Goal: Information Seeking & Learning: Find contact information

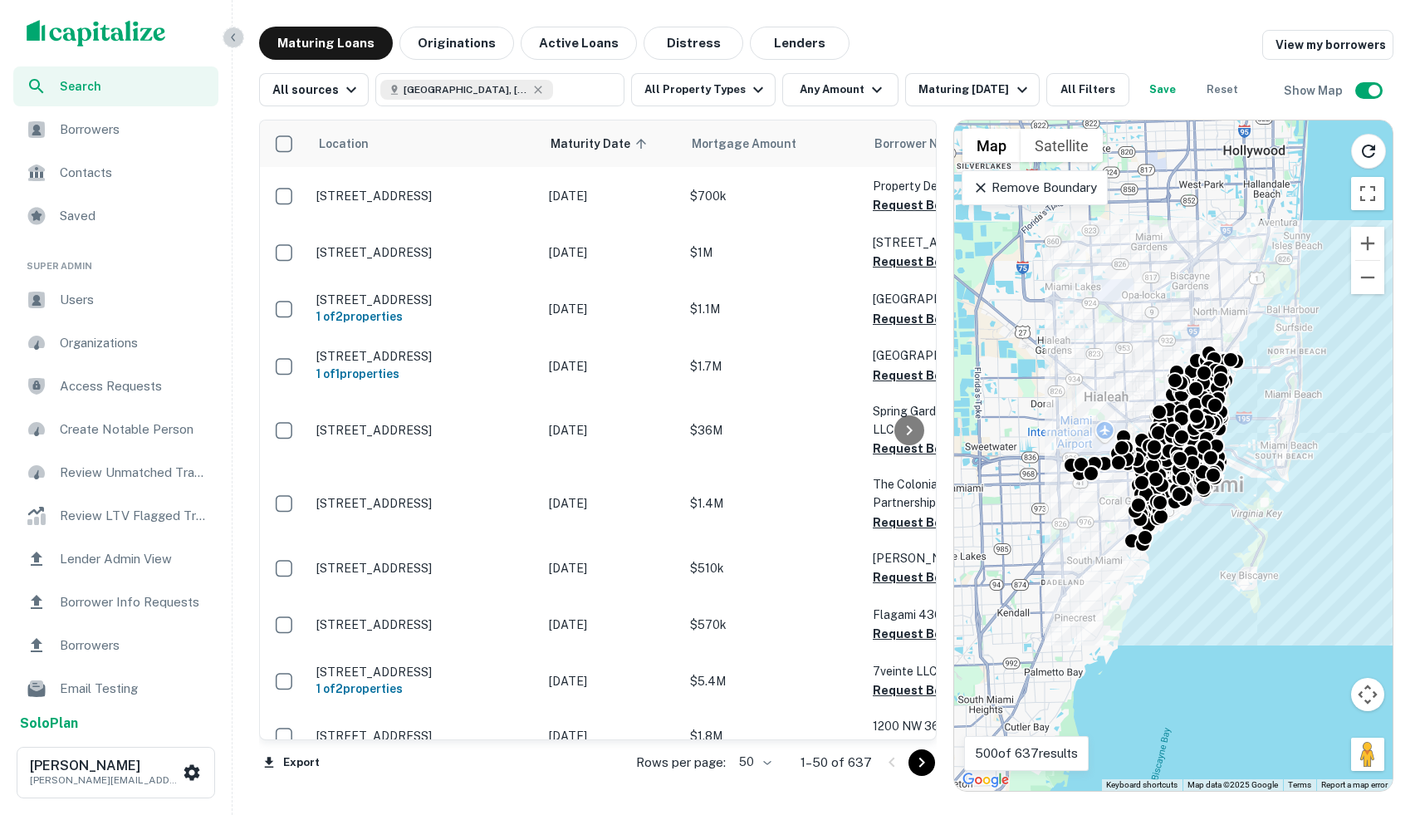
click at [236, 36] on icon "button" at bounding box center [233, 37] width 13 height 13
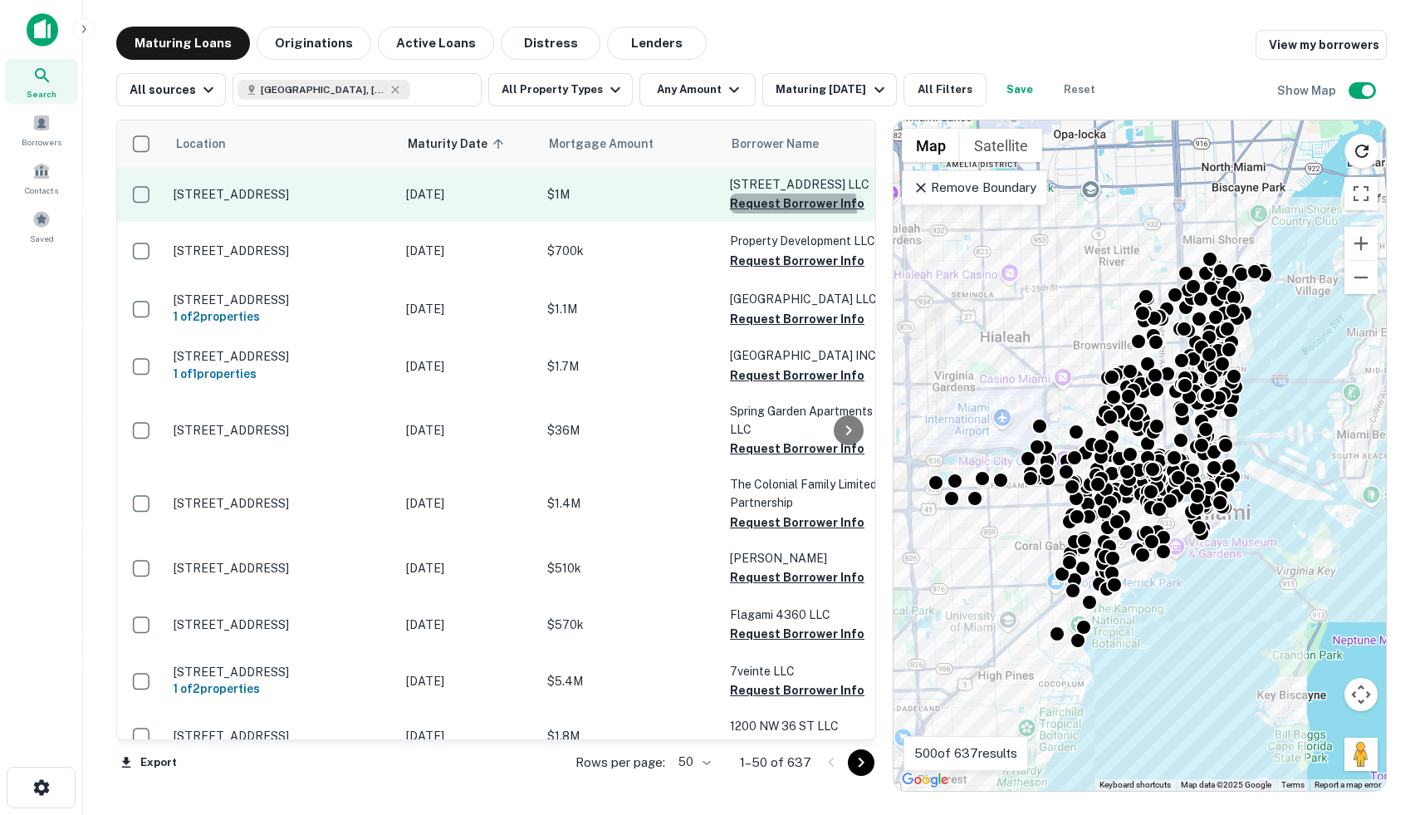
click at [777, 208] on button "Request Borrower Info" at bounding box center [797, 204] width 135 height 20
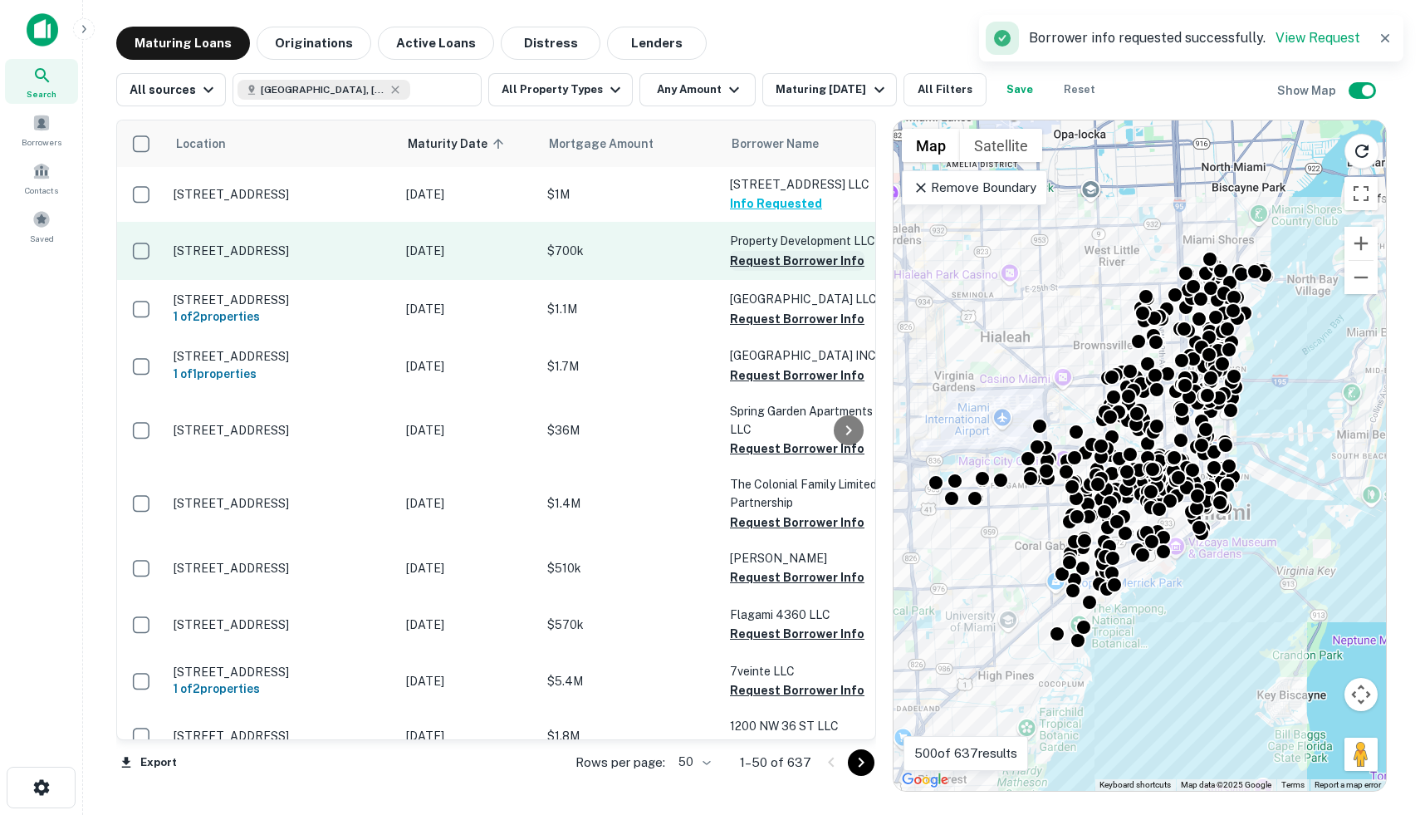
click at [747, 255] on button "Request Borrower Info" at bounding box center [797, 261] width 135 height 20
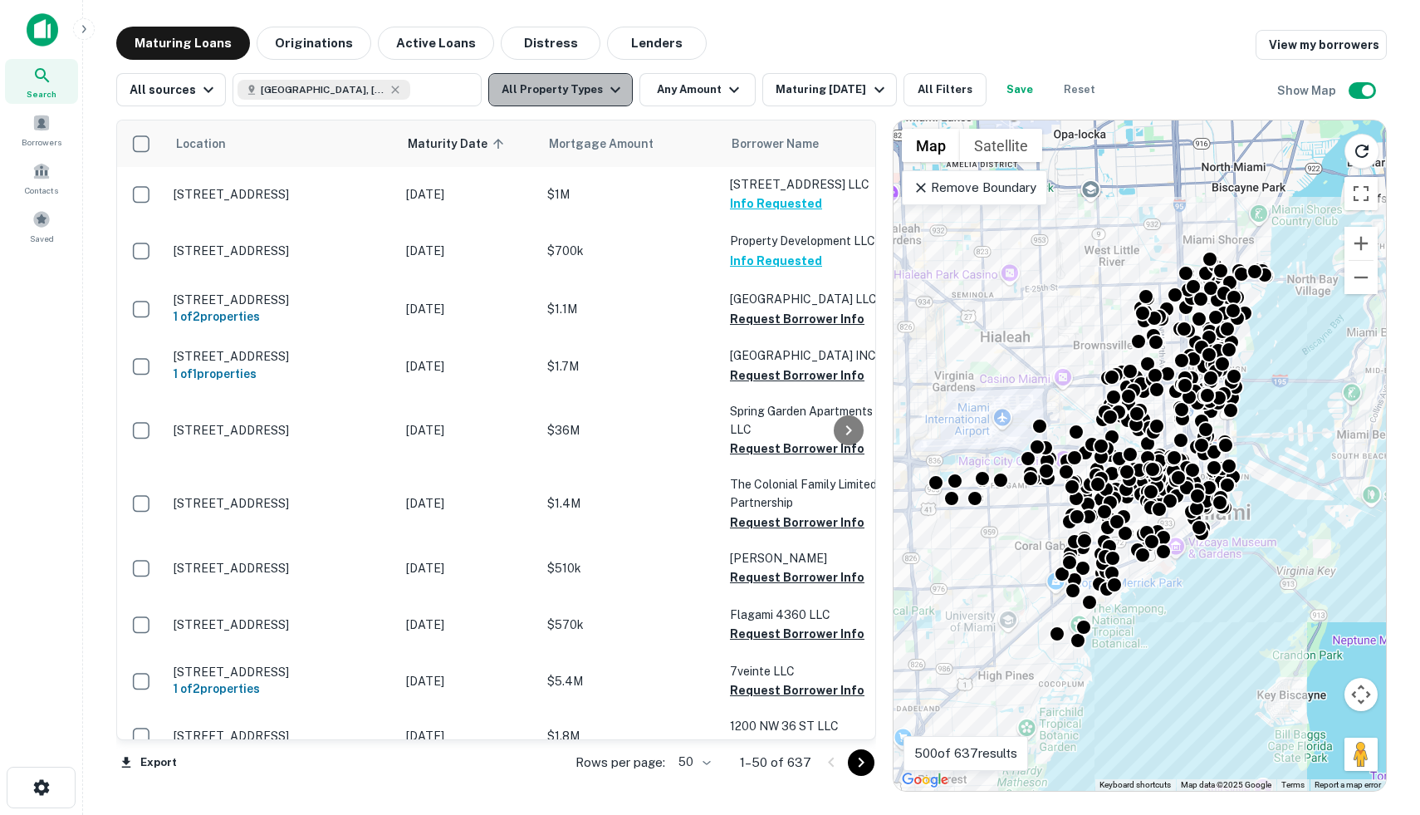
click at [581, 92] on button "All Property Types" at bounding box center [560, 89] width 145 height 33
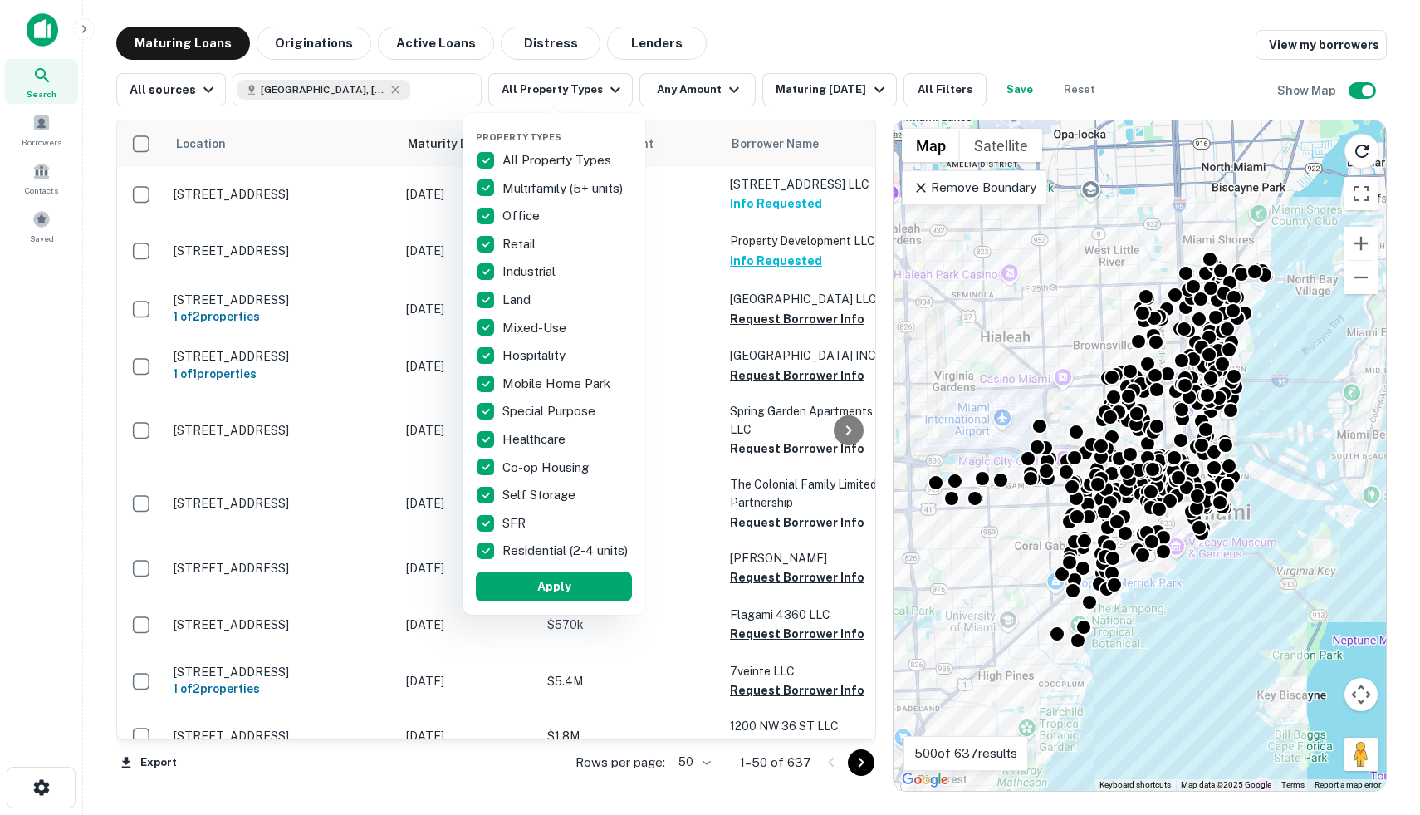
click at [716, 91] on div at bounding box center [710, 407] width 1420 height 815
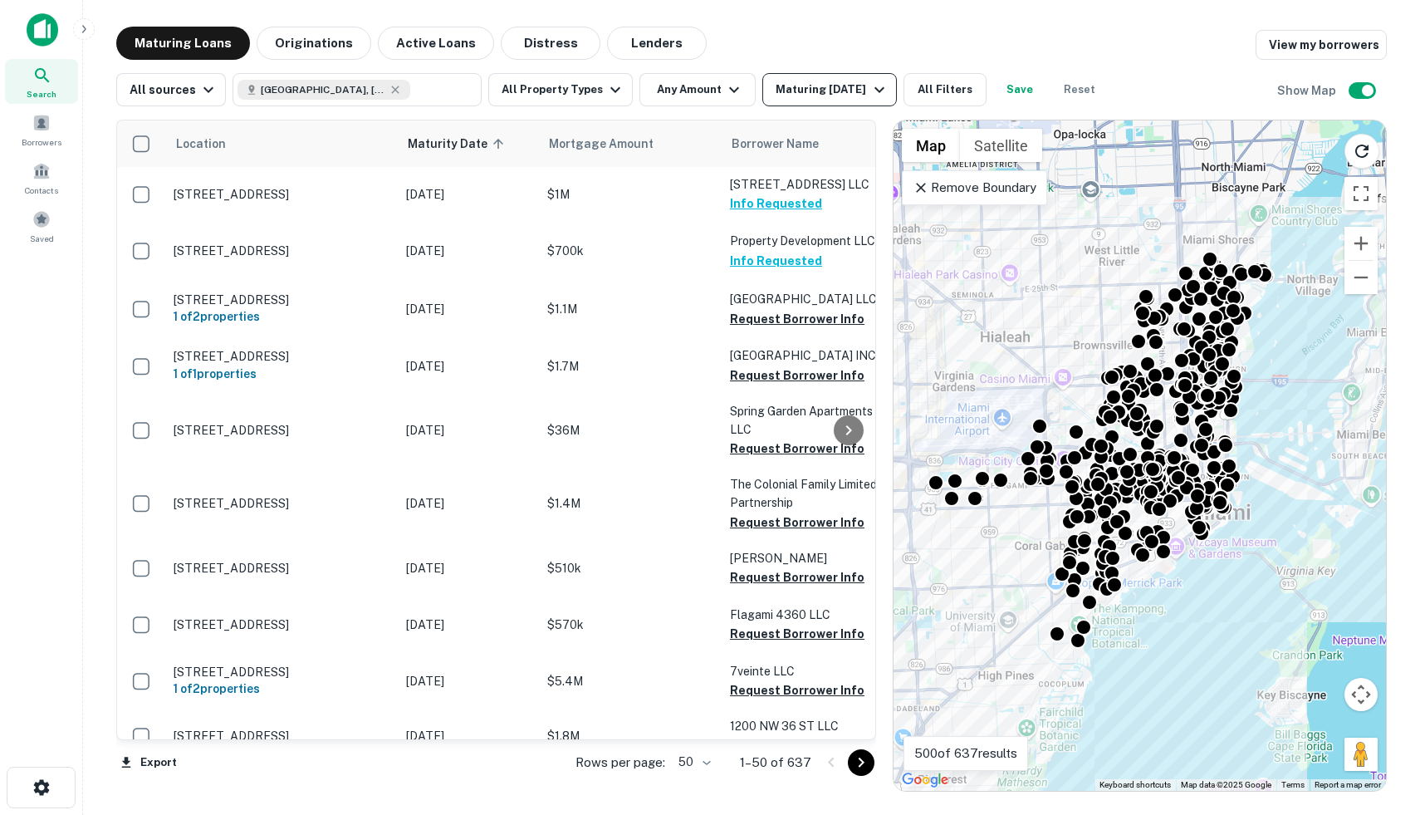
click at [811, 86] on div "Maturing In 1 Year" at bounding box center [832, 90] width 113 height 20
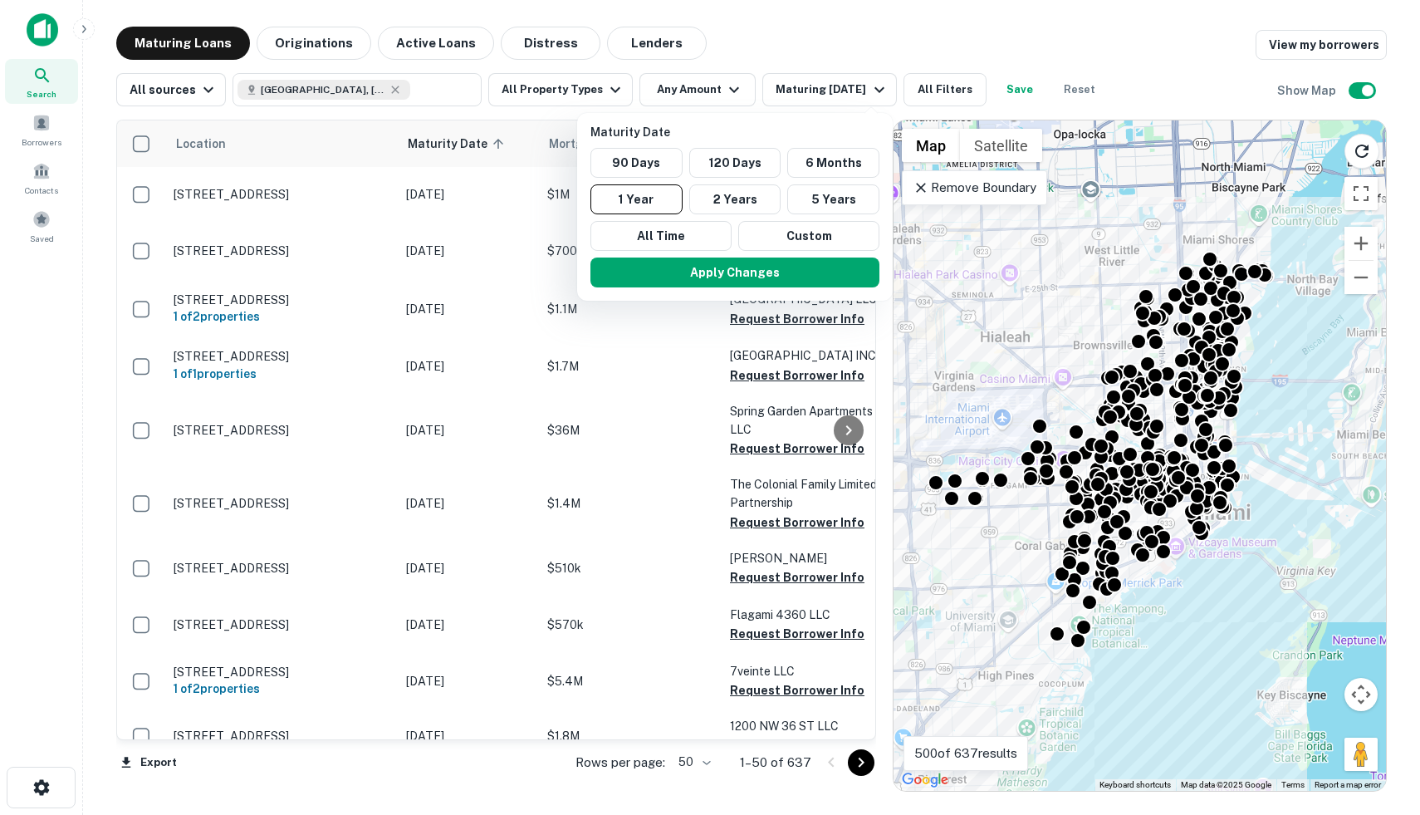
click at [1001, 21] on div at bounding box center [710, 407] width 1420 height 815
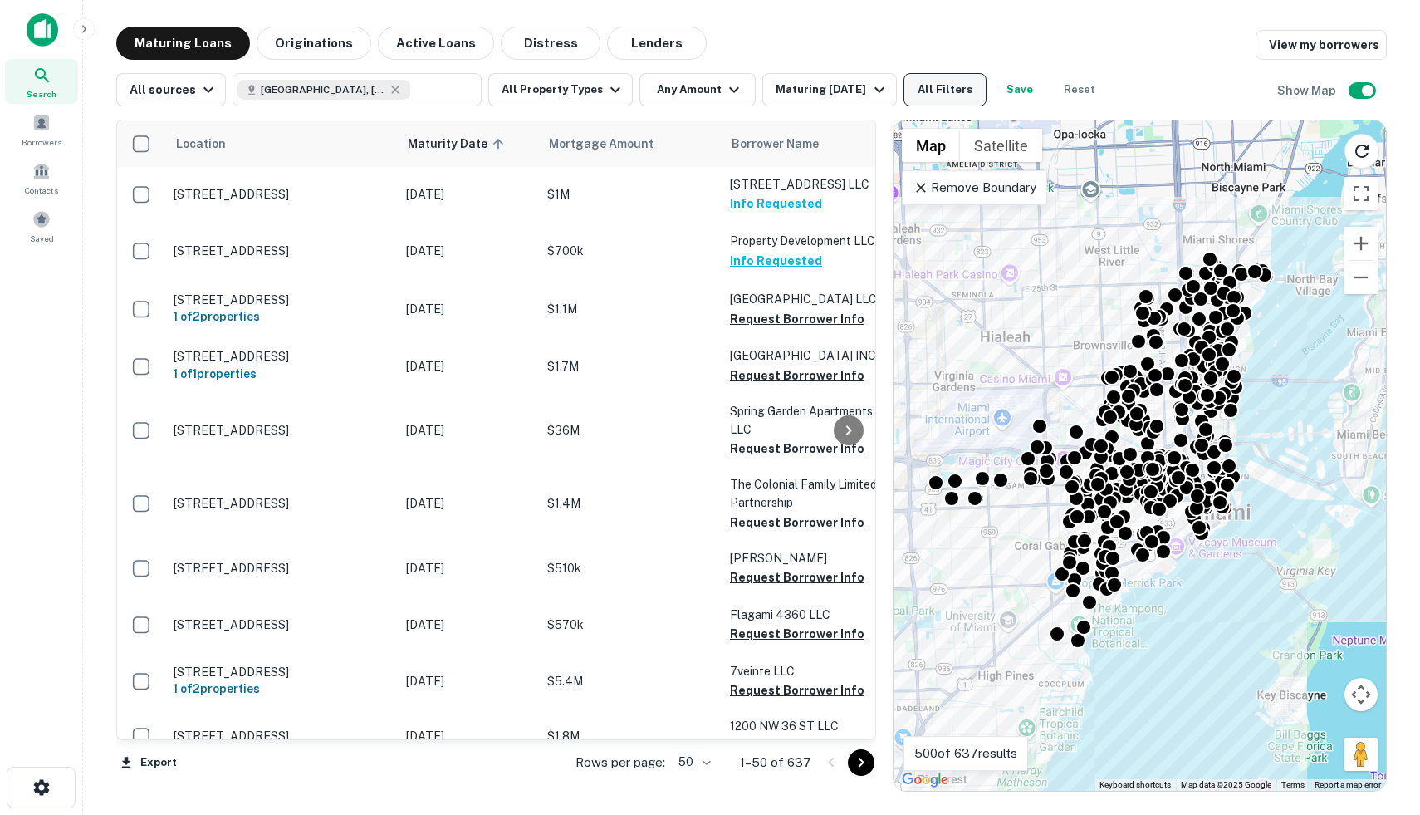
click at [942, 85] on button "All Filters" at bounding box center [945, 89] width 83 height 33
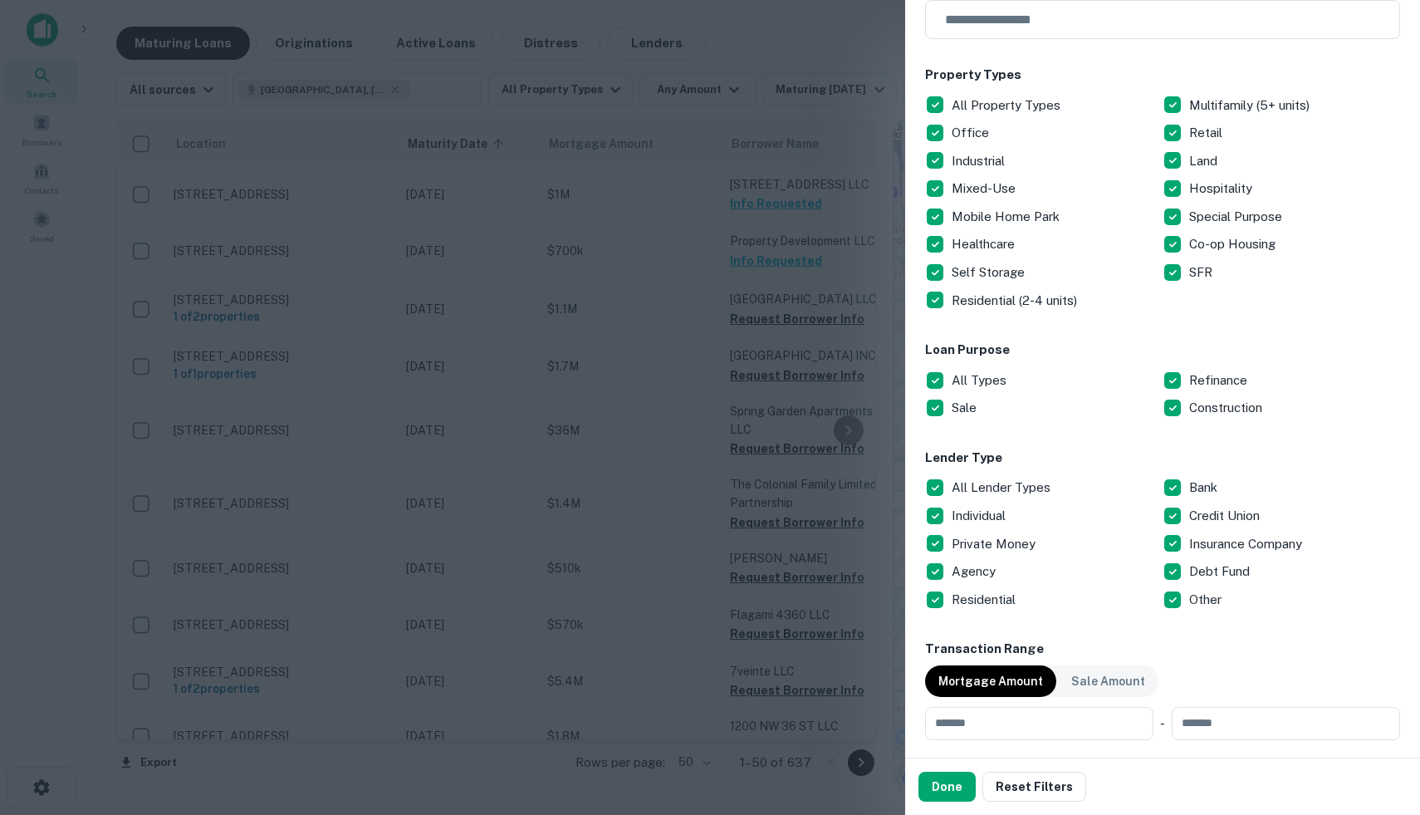
scroll to position [228, 0]
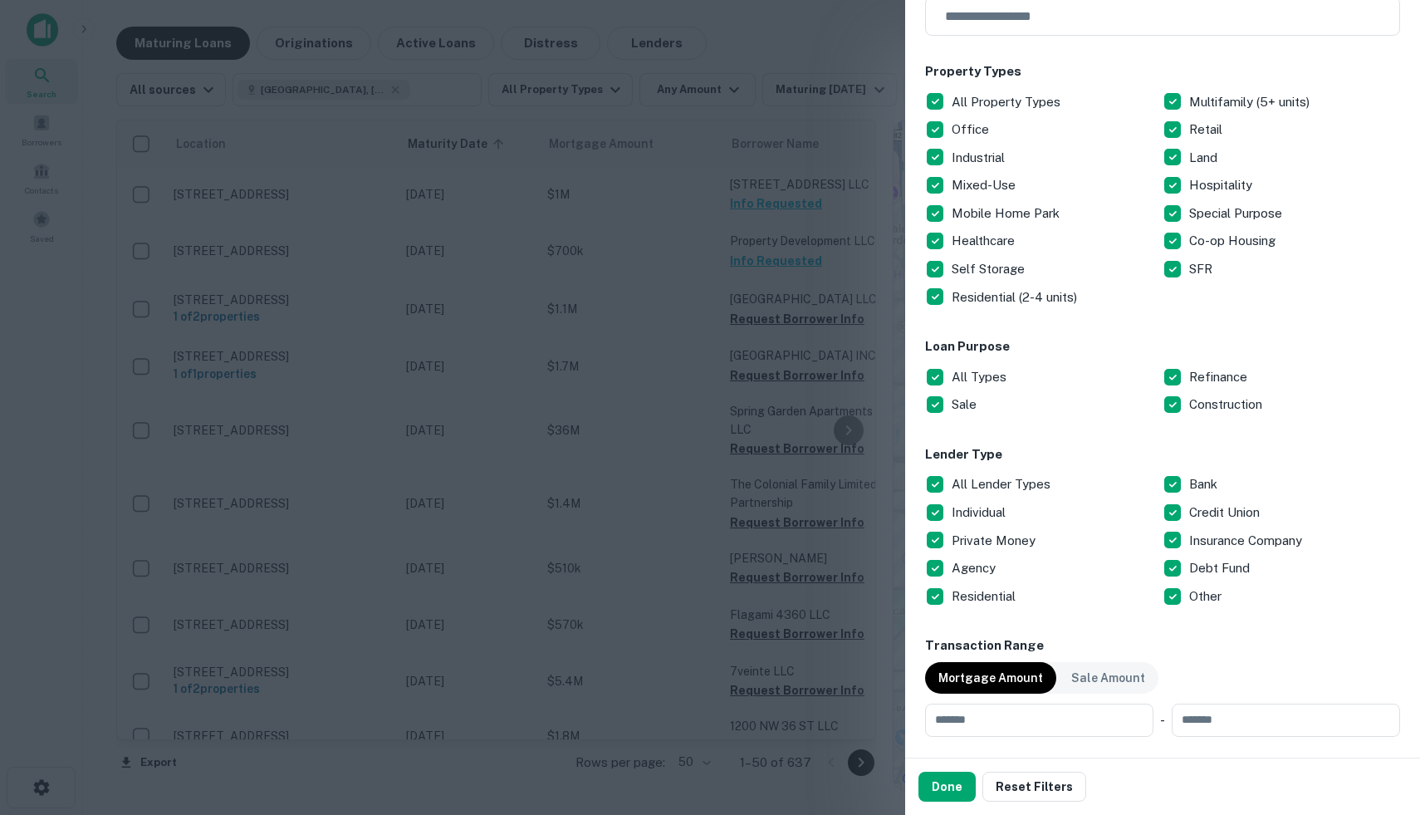
click at [879, 56] on div at bounding box center [710, 407] width 1420 height 815
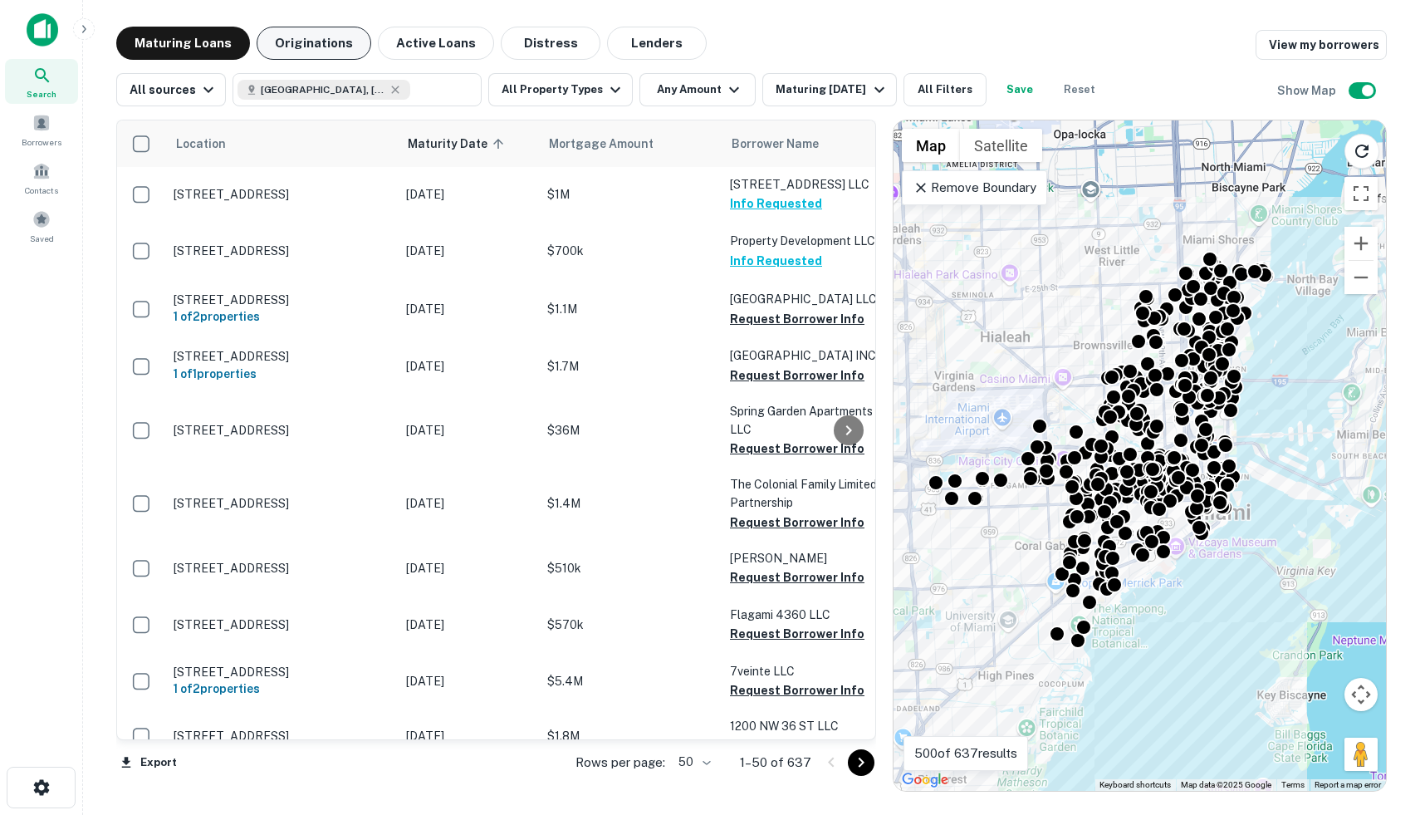
click at [317, 43] on button "Originations" at bounding box center [314, 43] width 115 height 33
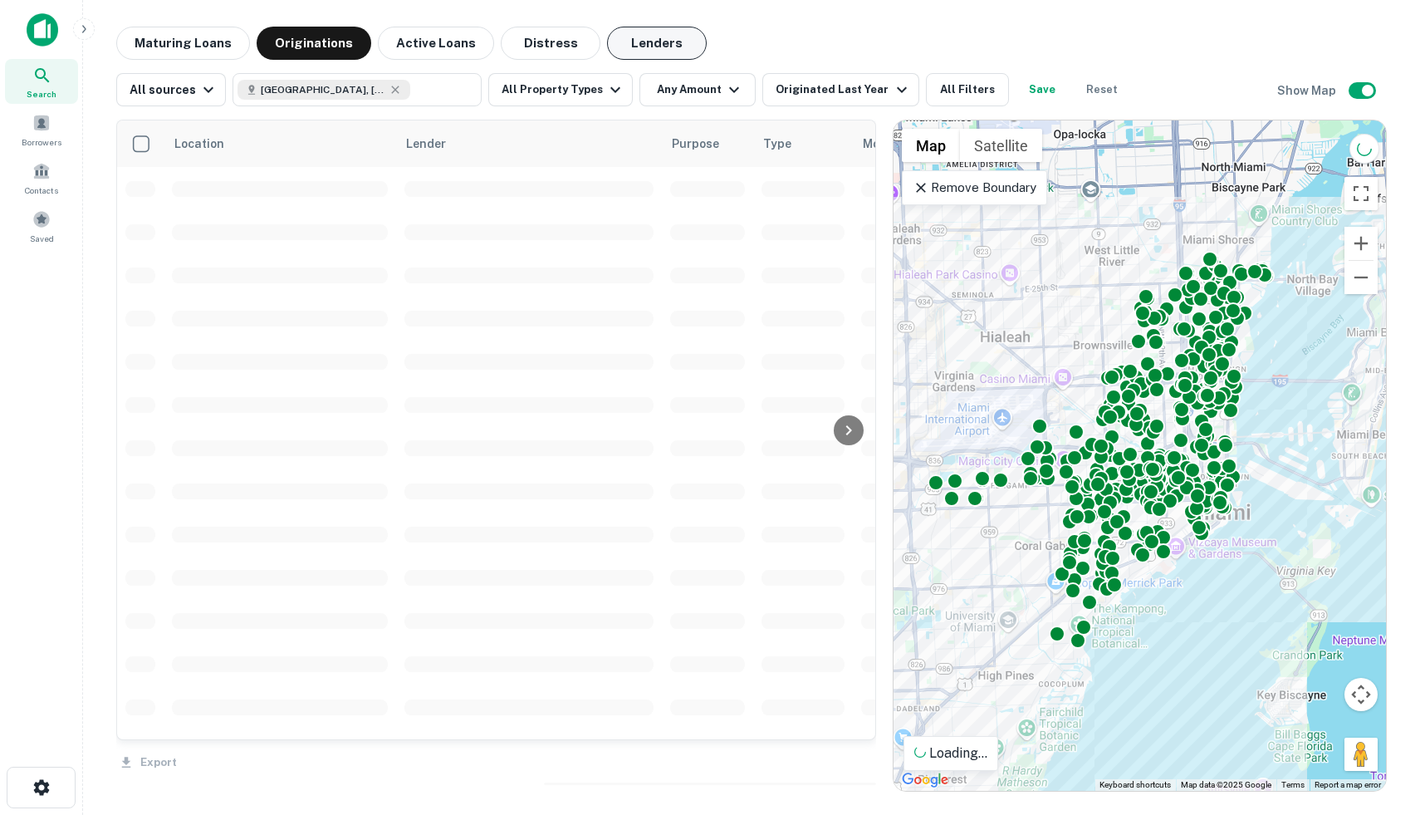
click at [668, 42] on button "Lenders" at bounding box center [657, 43] width 100 height 33
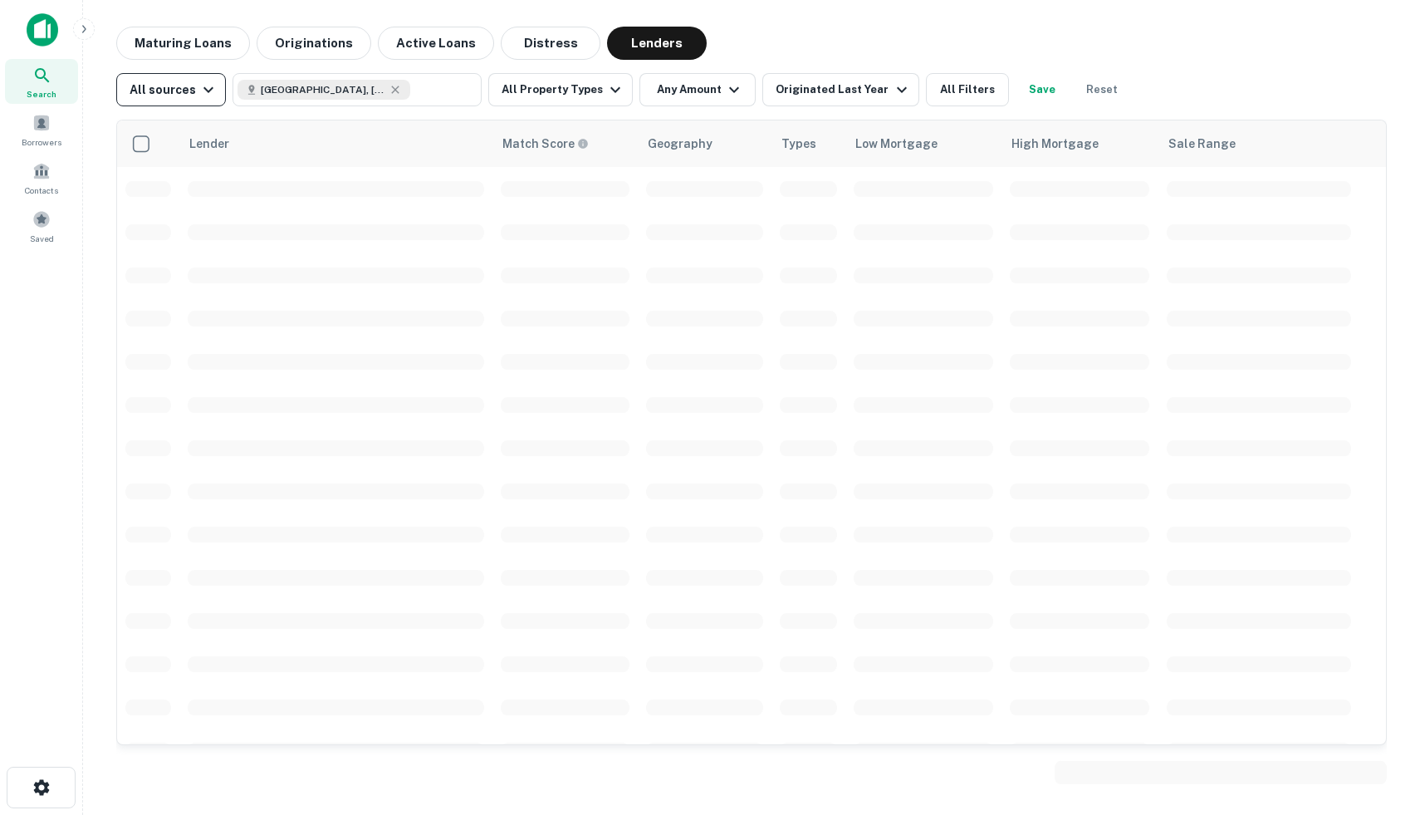
click at [191, 81] on div "All sources" at bounding box center [174, 90] width 89 height 20
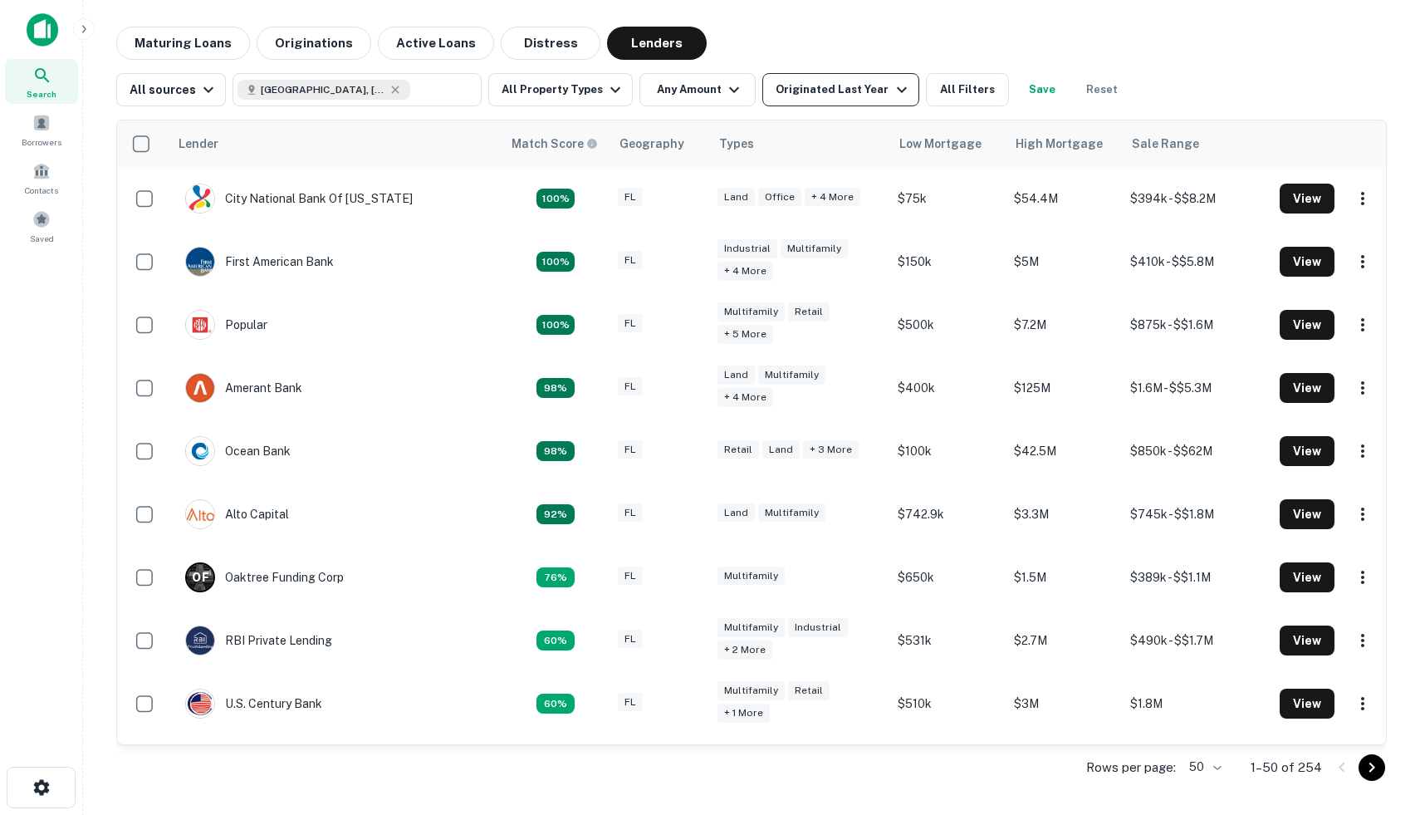
click at [829, 85] on div "Originated Last Year" at bounding box center [843, 90] width 135 height 20
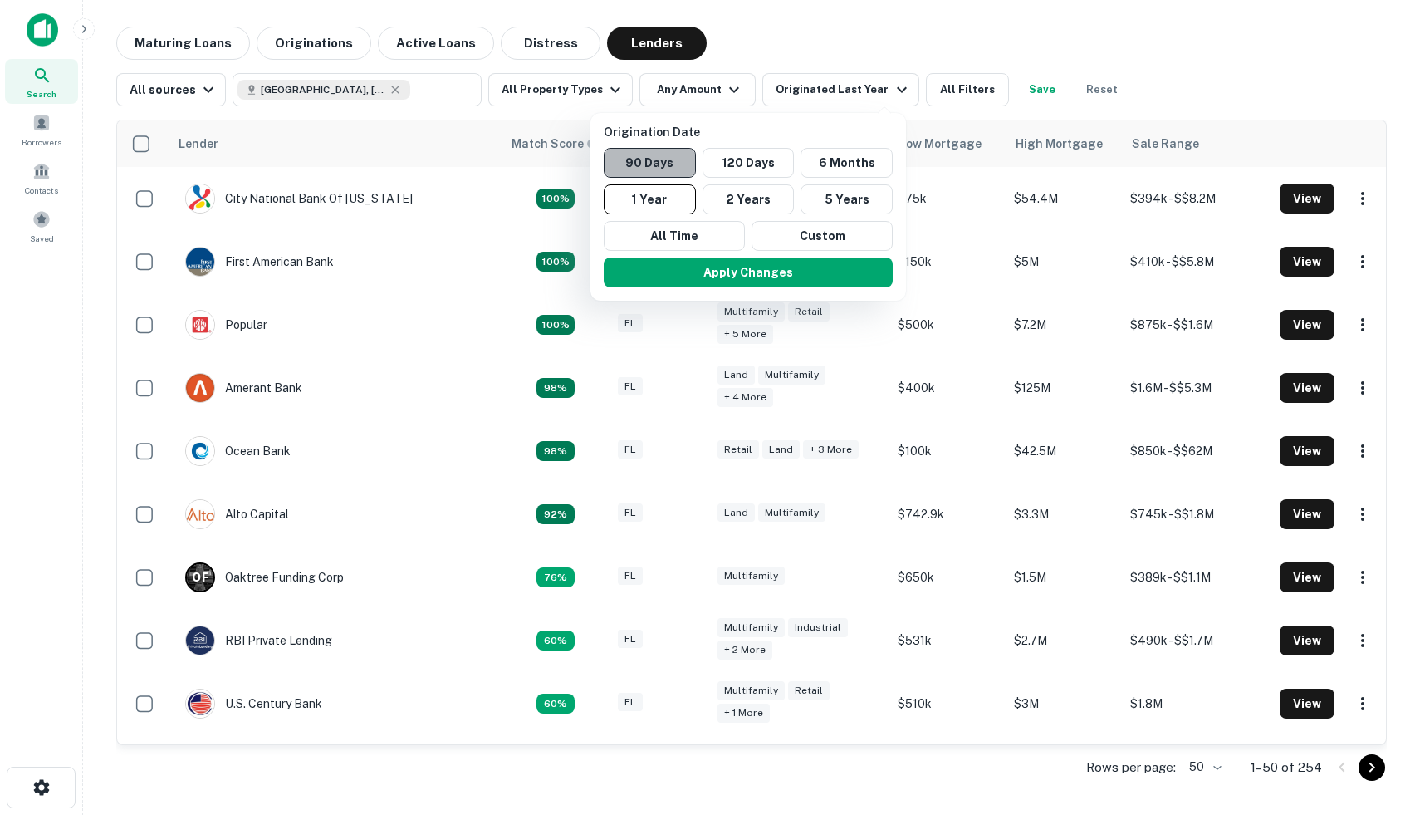
click at [644, 148] on button "90 Days" at bounding box center [650, 163] width 92 height 30
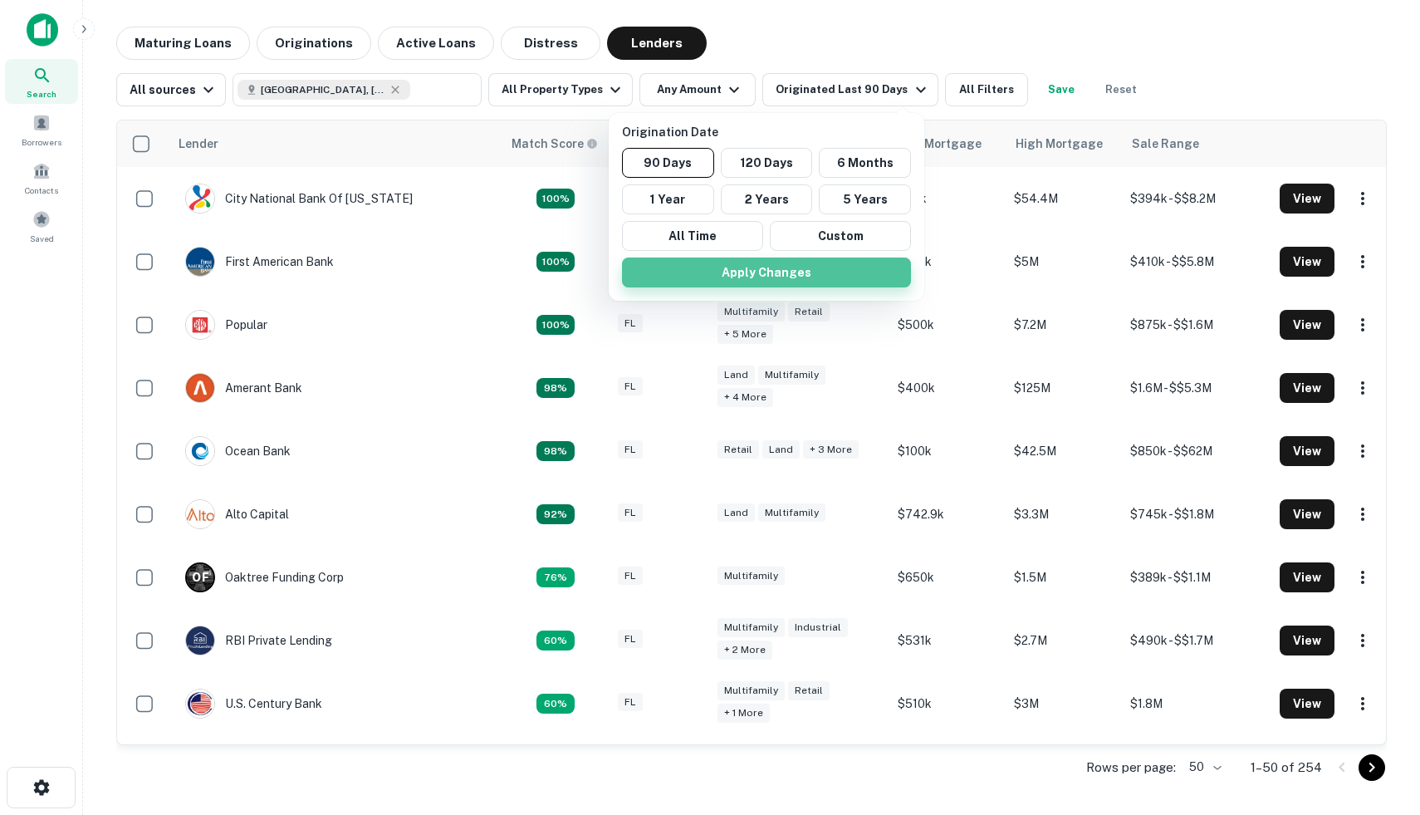
click at [762, 267] on button "Apply Changes" at bounding box center [766, 272] width 289 height 30
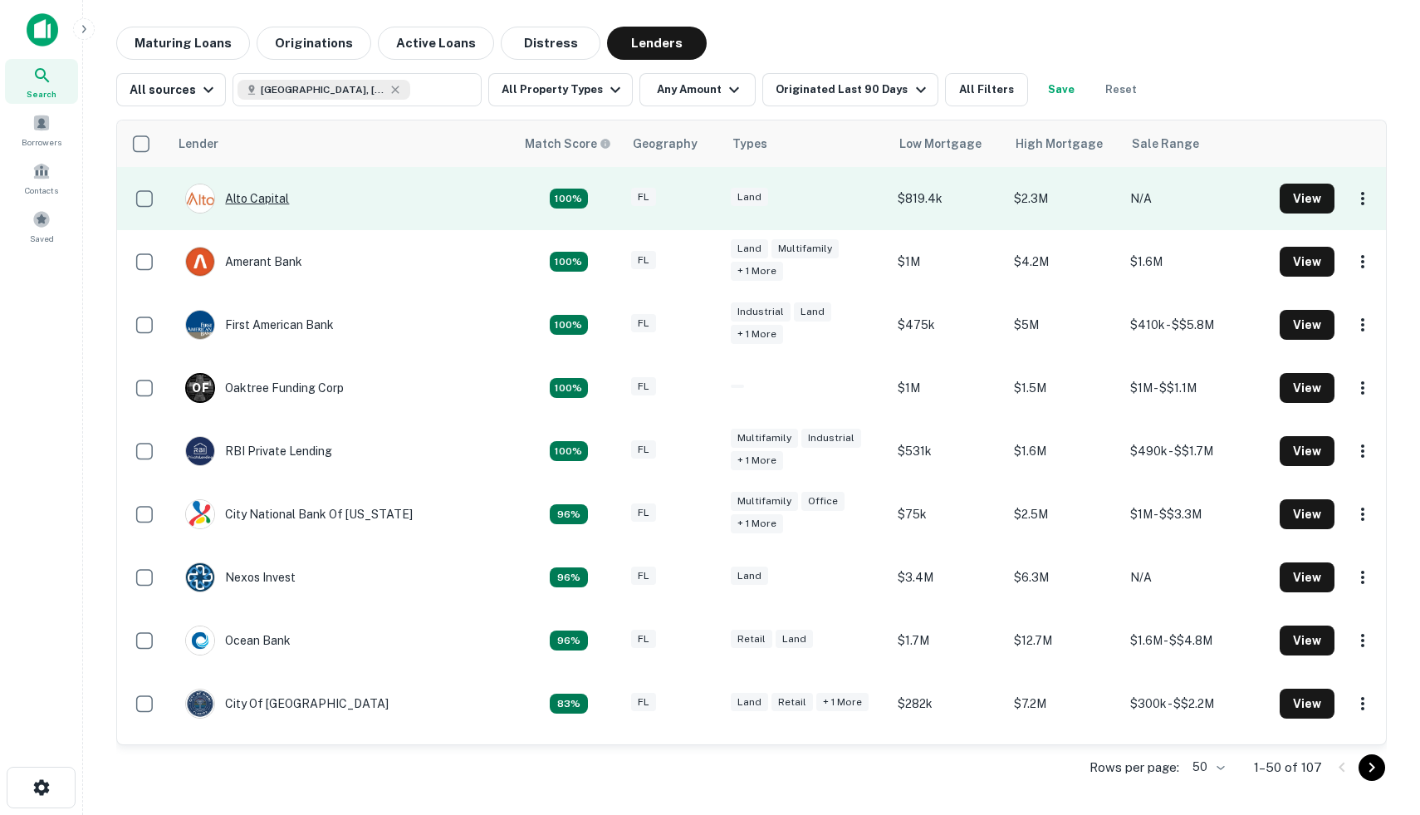
click at [251, 201] on div "Alto Capital" at bounding box center [237, 199] width 104 height 30
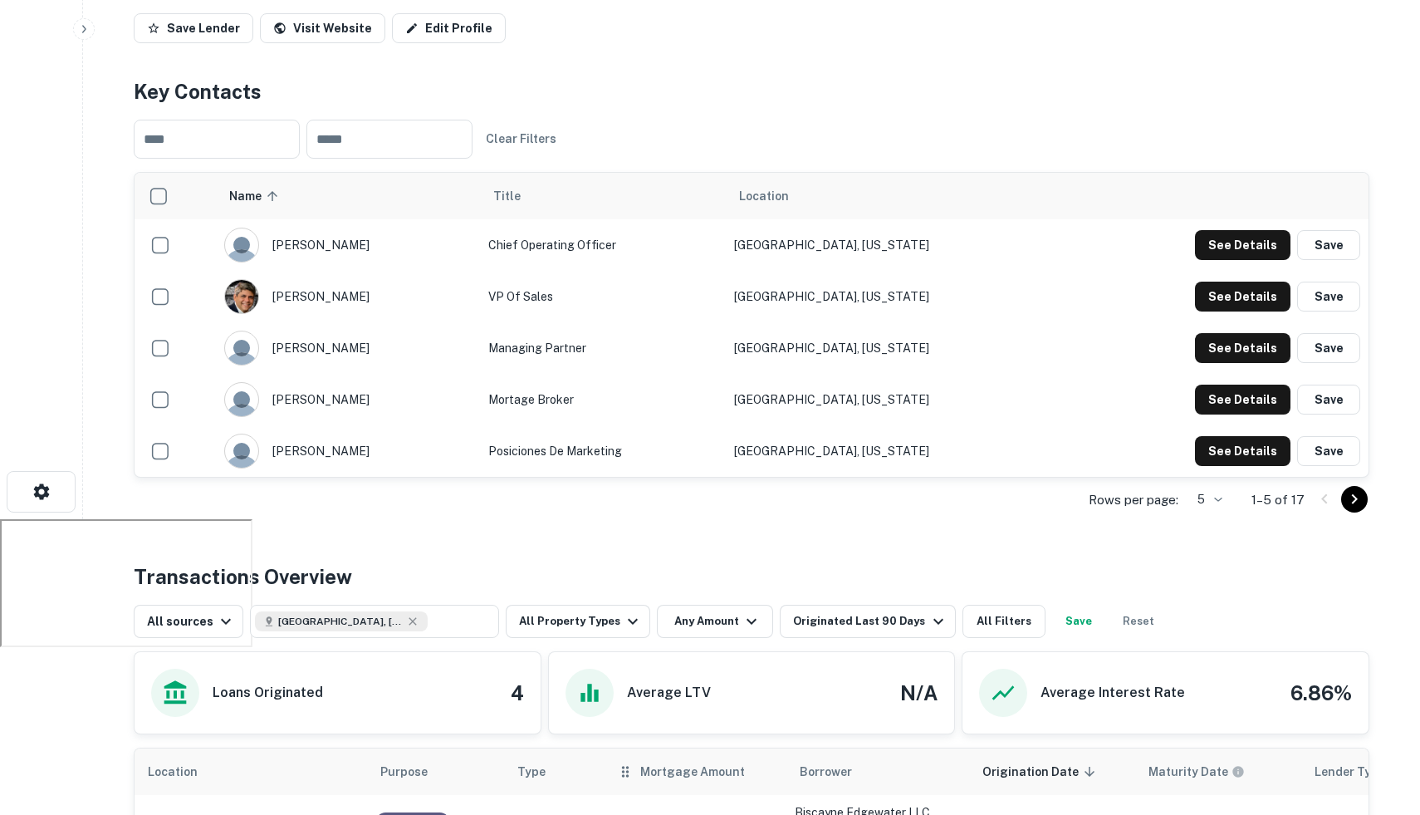
scroll to position [262, 0]
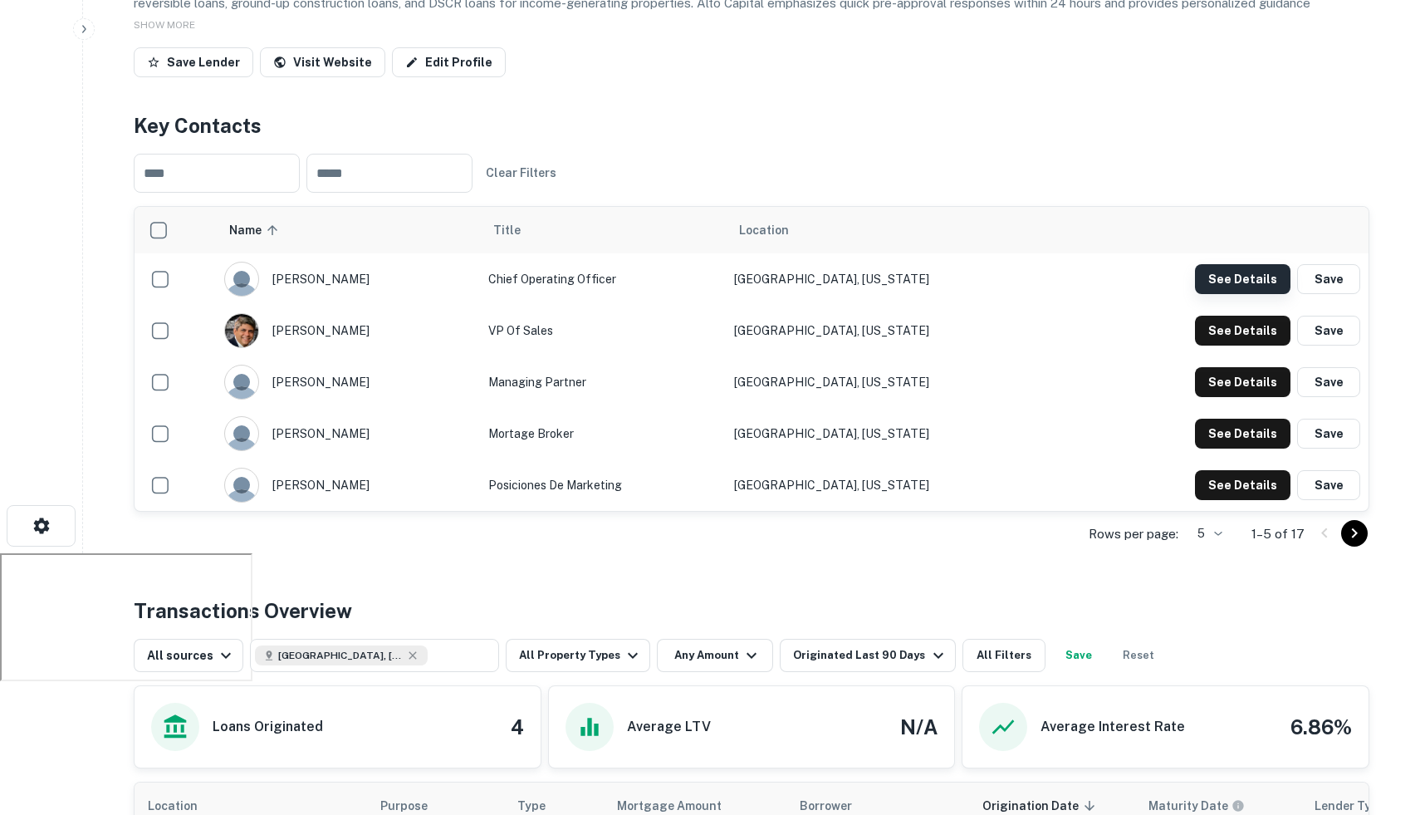
click at [1214, 277] on button "See Details" at bounding box center [1243, 279] width 96 height 30
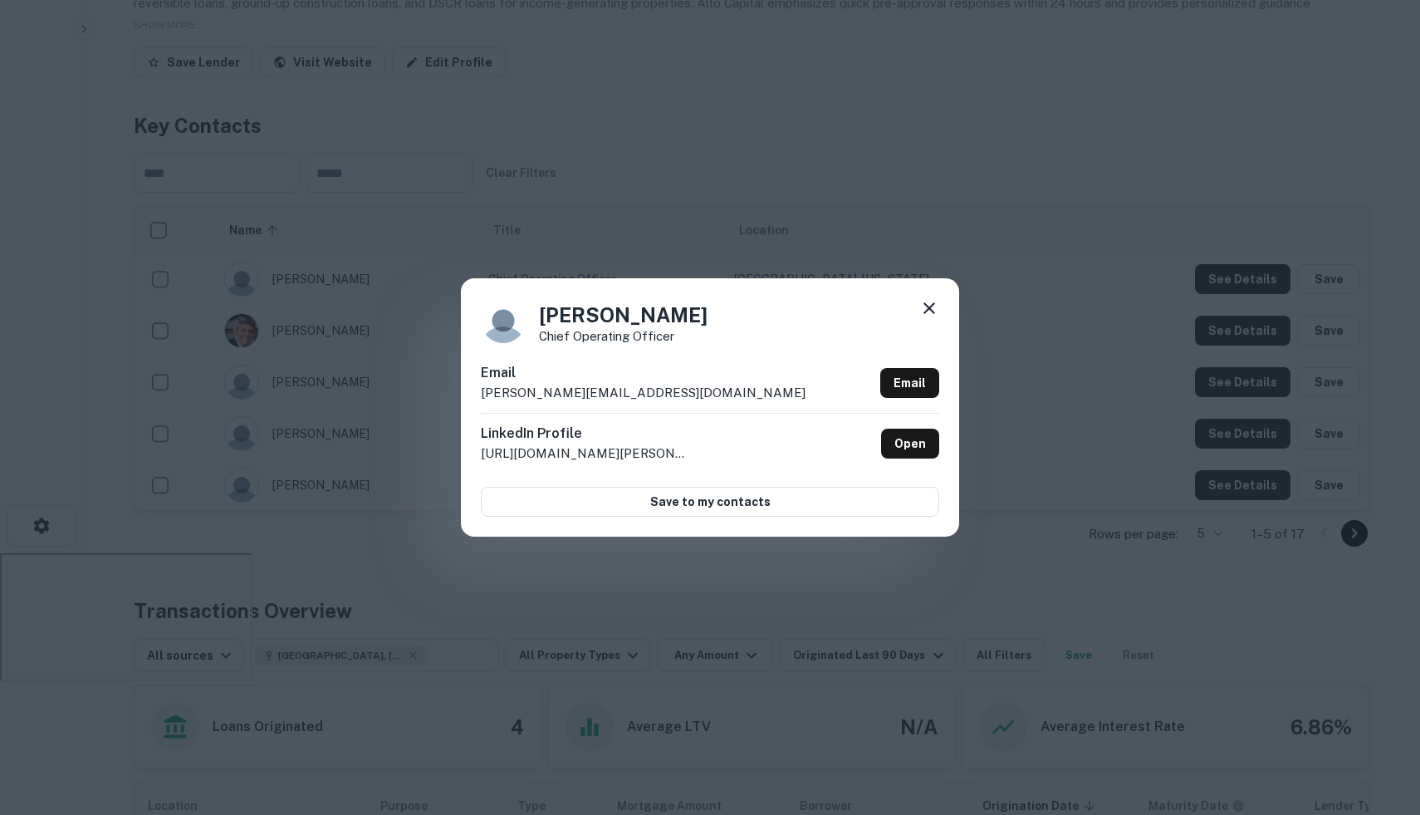
click at [925, 315] on icon at bounding box center [929, 308] width 20 height 20
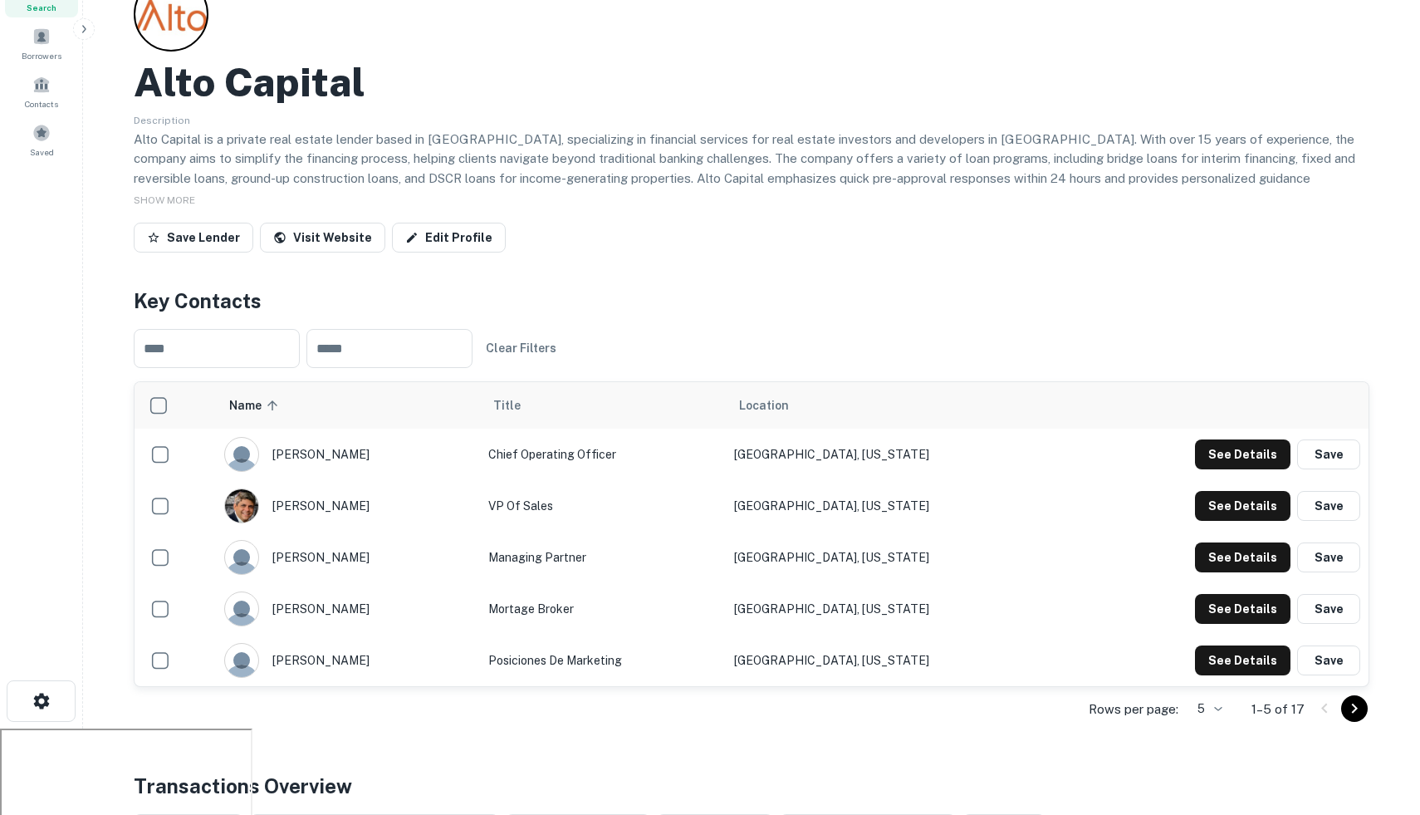
scroll to position [0, 0]
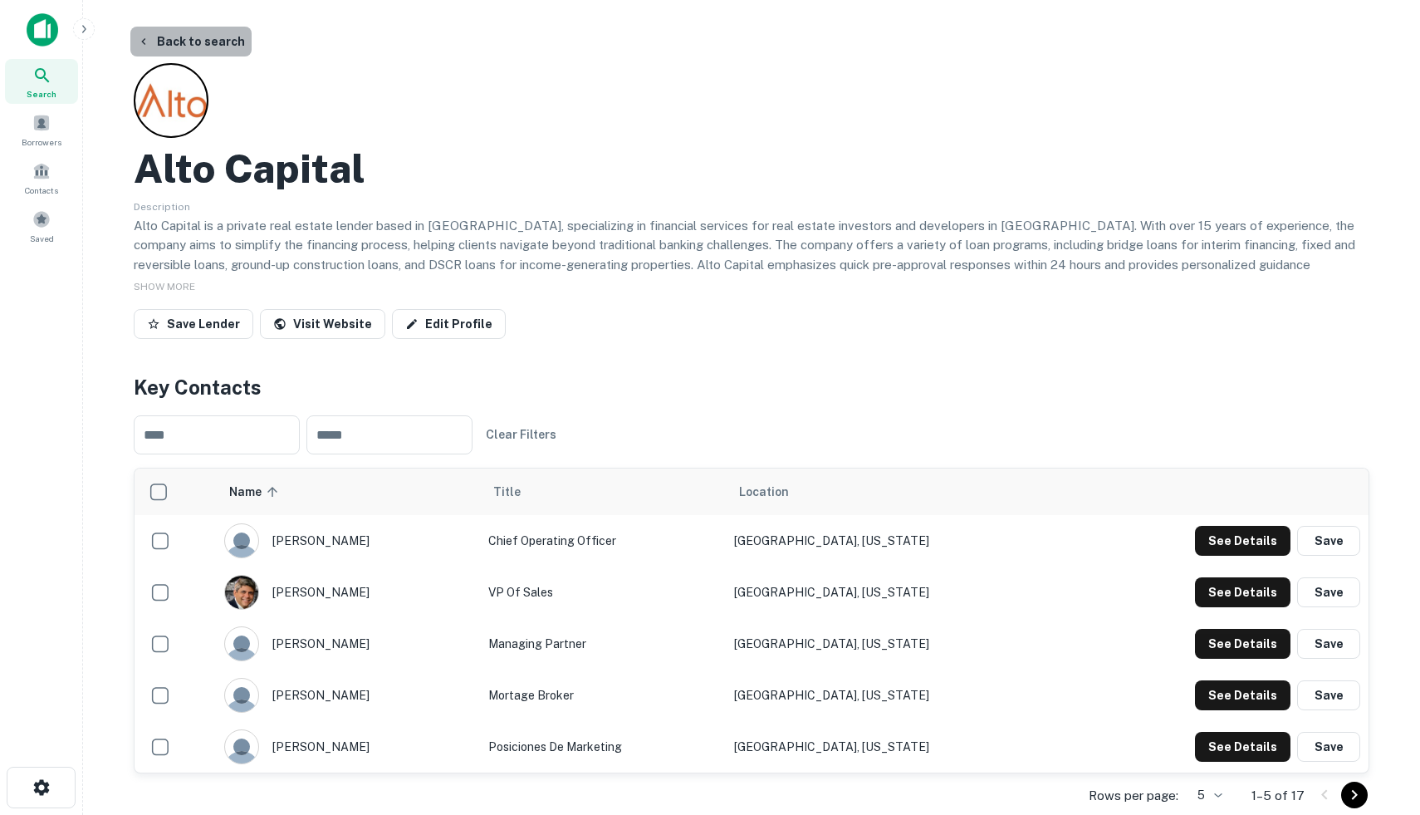
click at [208, 40] on button "Back to search" at bounding box center [190, 42] width 121 height 30
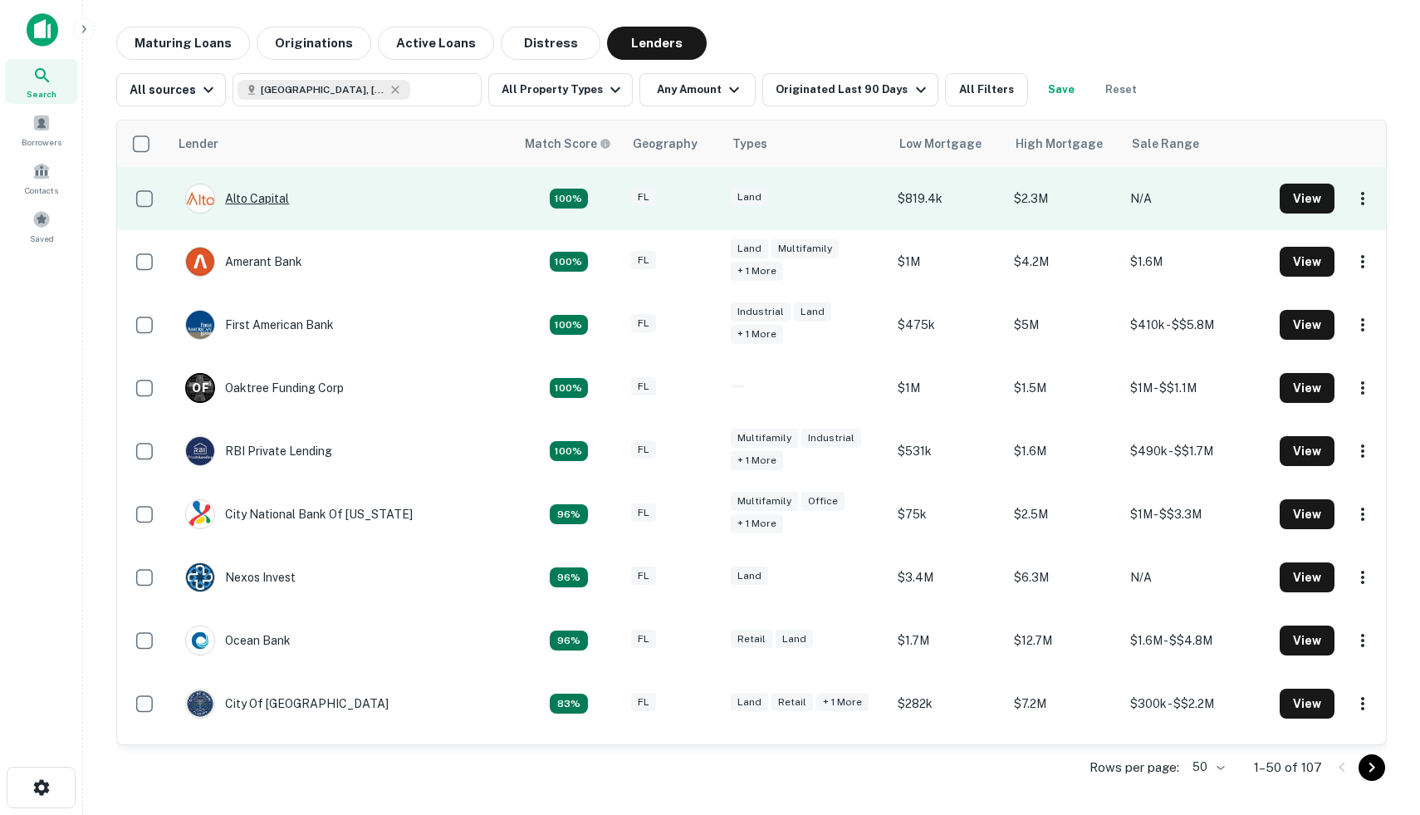
click at [252, 203] on div "Alto Capital" at bounding box center [237, 199] width 104 height 30
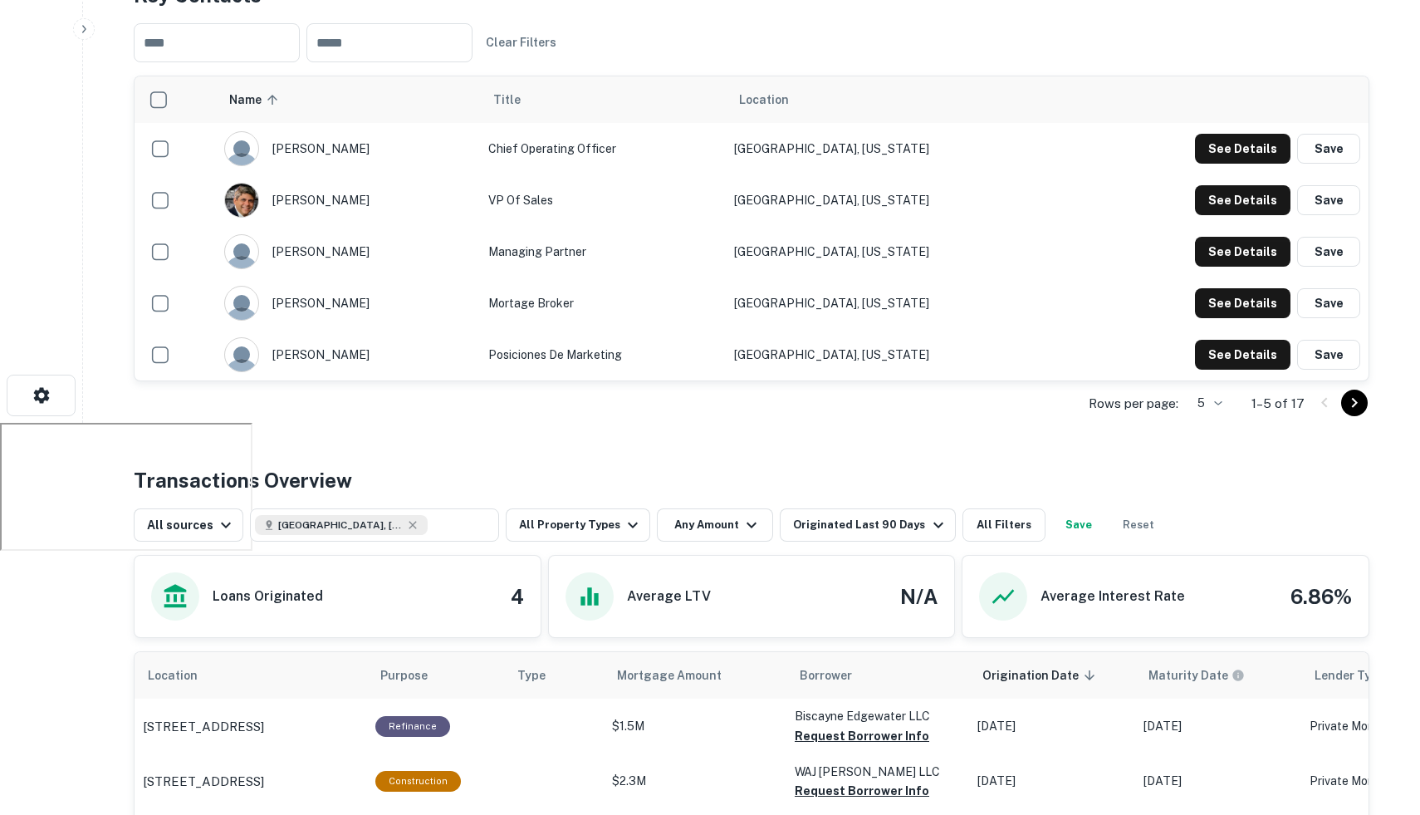
scroll to position [381, 0]
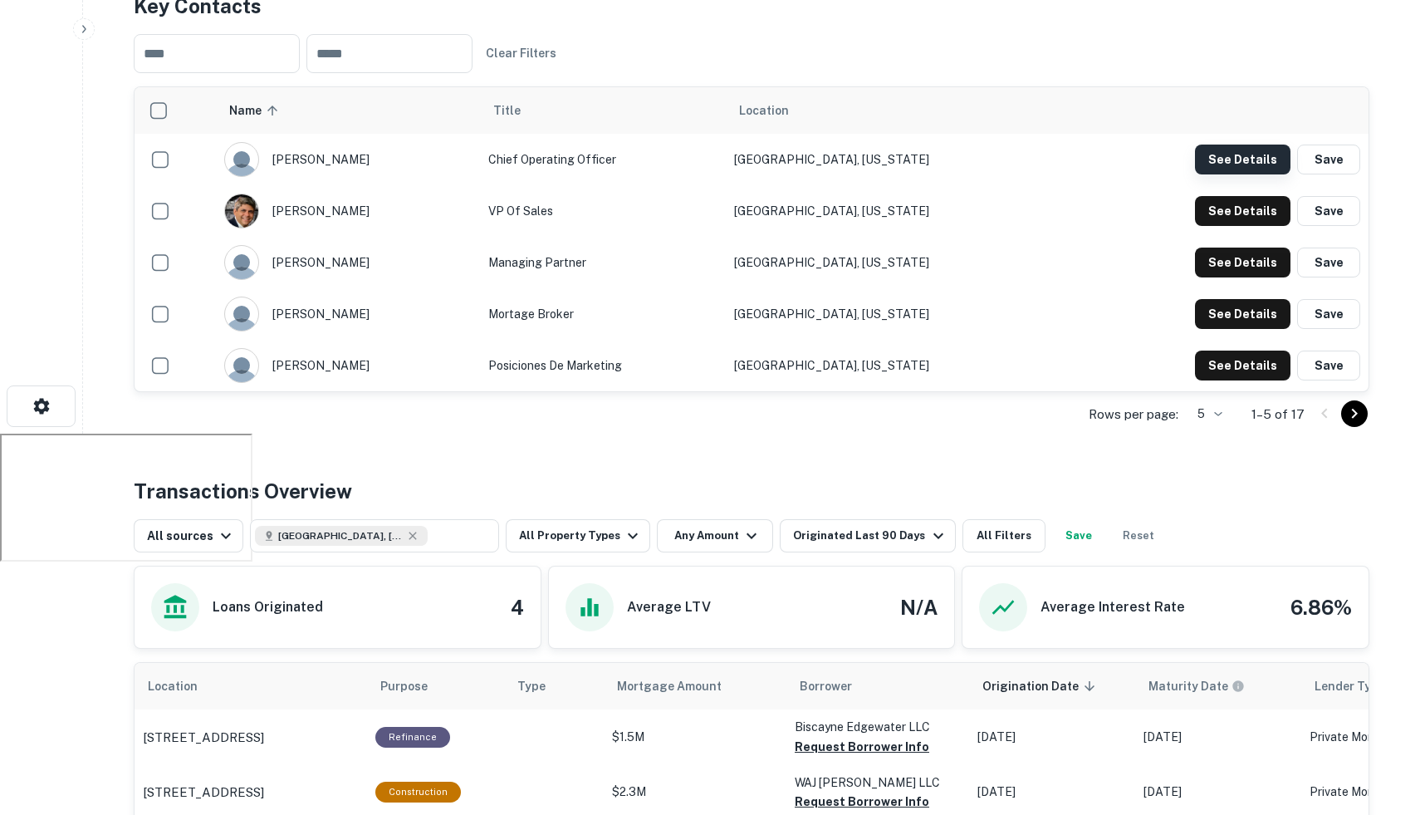
click at [1257, 165] on button "See Details" at bounding box center [1243, 160] width 96 height 30
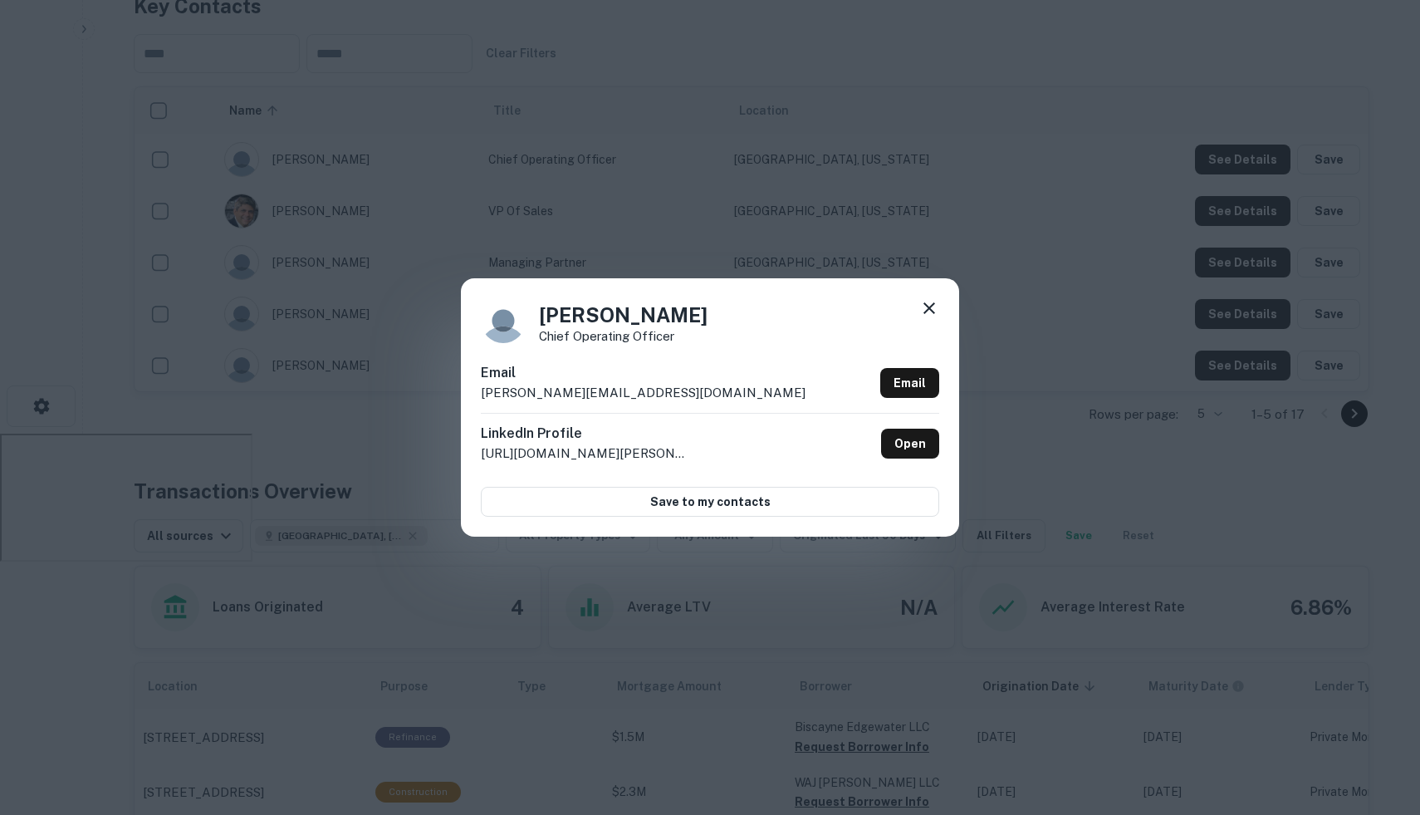
click at [929, 316] on icon at bounding box center [929, 308] width 20 height 20
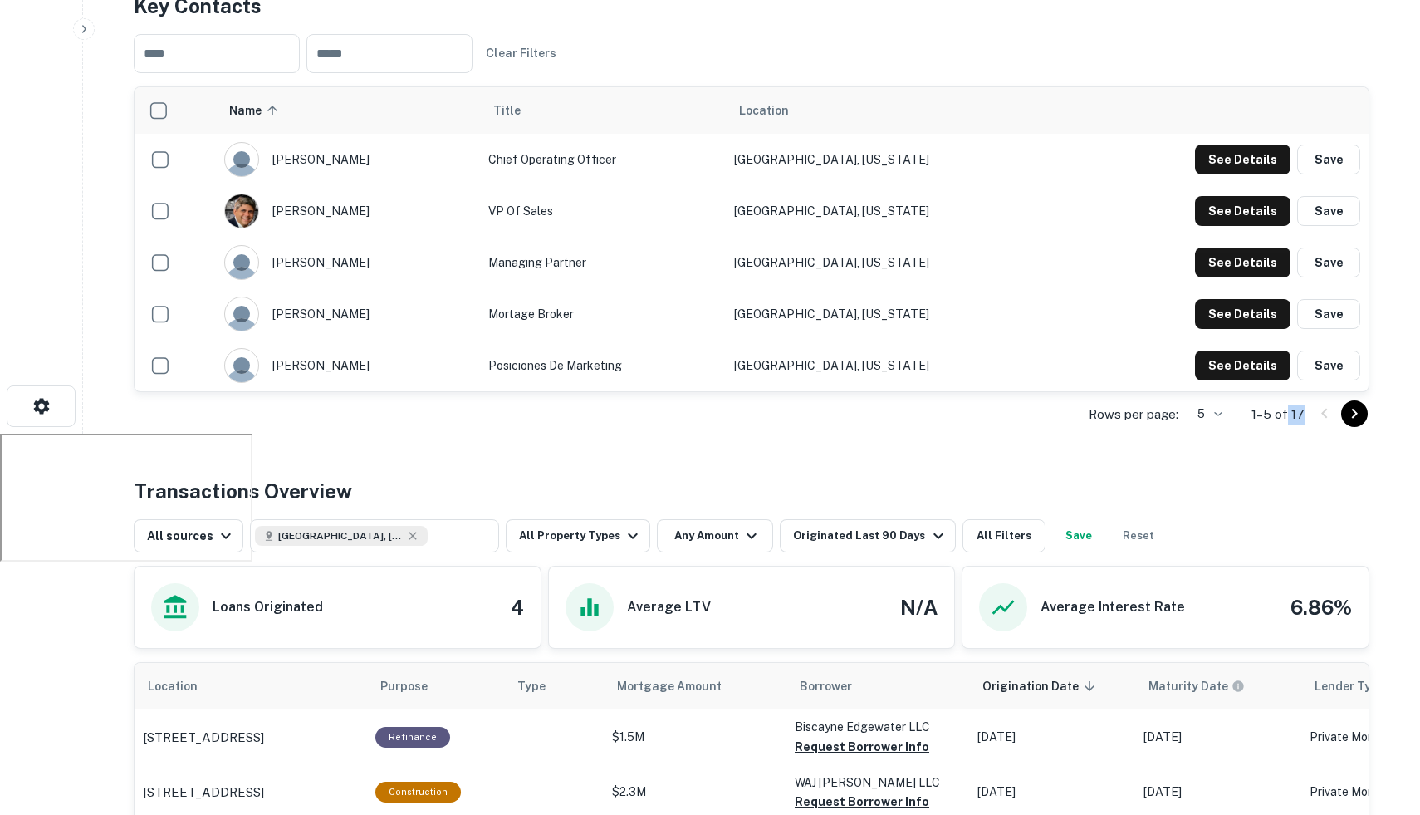
drag, startPoint x: 1304, startPoint y: 412, endPoint x: 1287, endPoint y: 413, distance: 16.6
click at [1287, 413] on p "1–5 of 17" at bounding box center [1278, 414] width 53 height 20
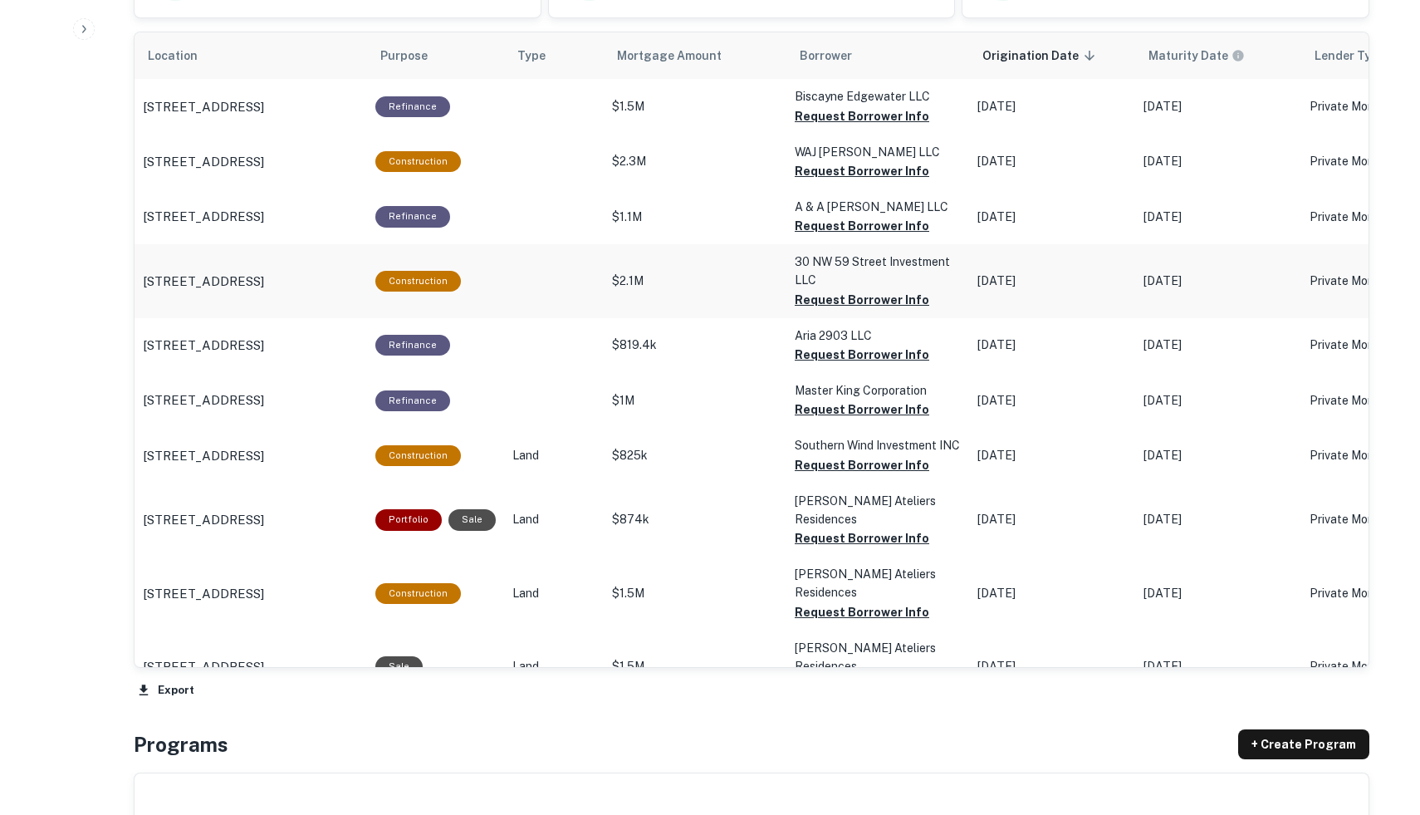
scroll to position [1013, 0]
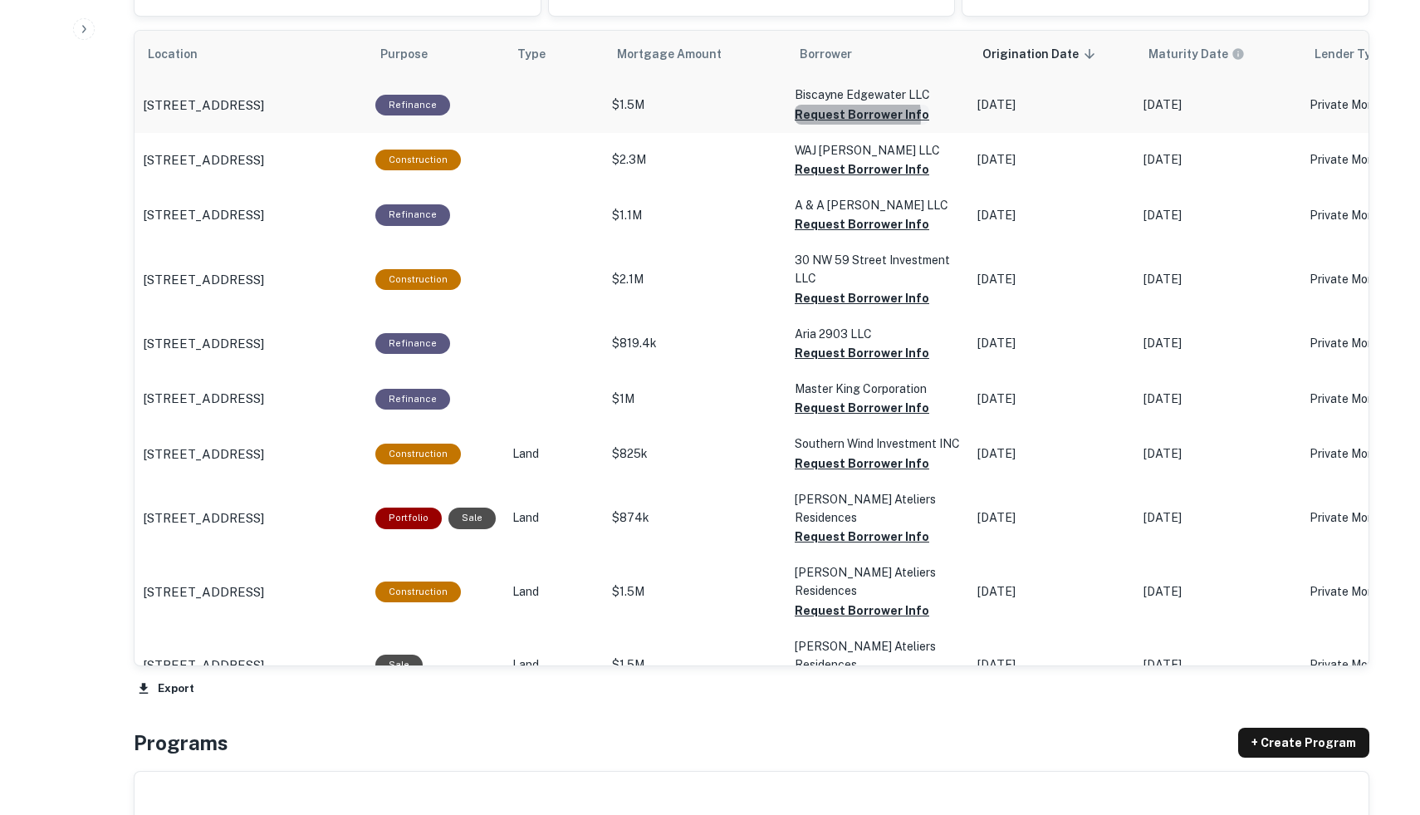
click at [836, 117] on button "Request Borrower Info" at bounding box center [862, 115] width 135 height 20
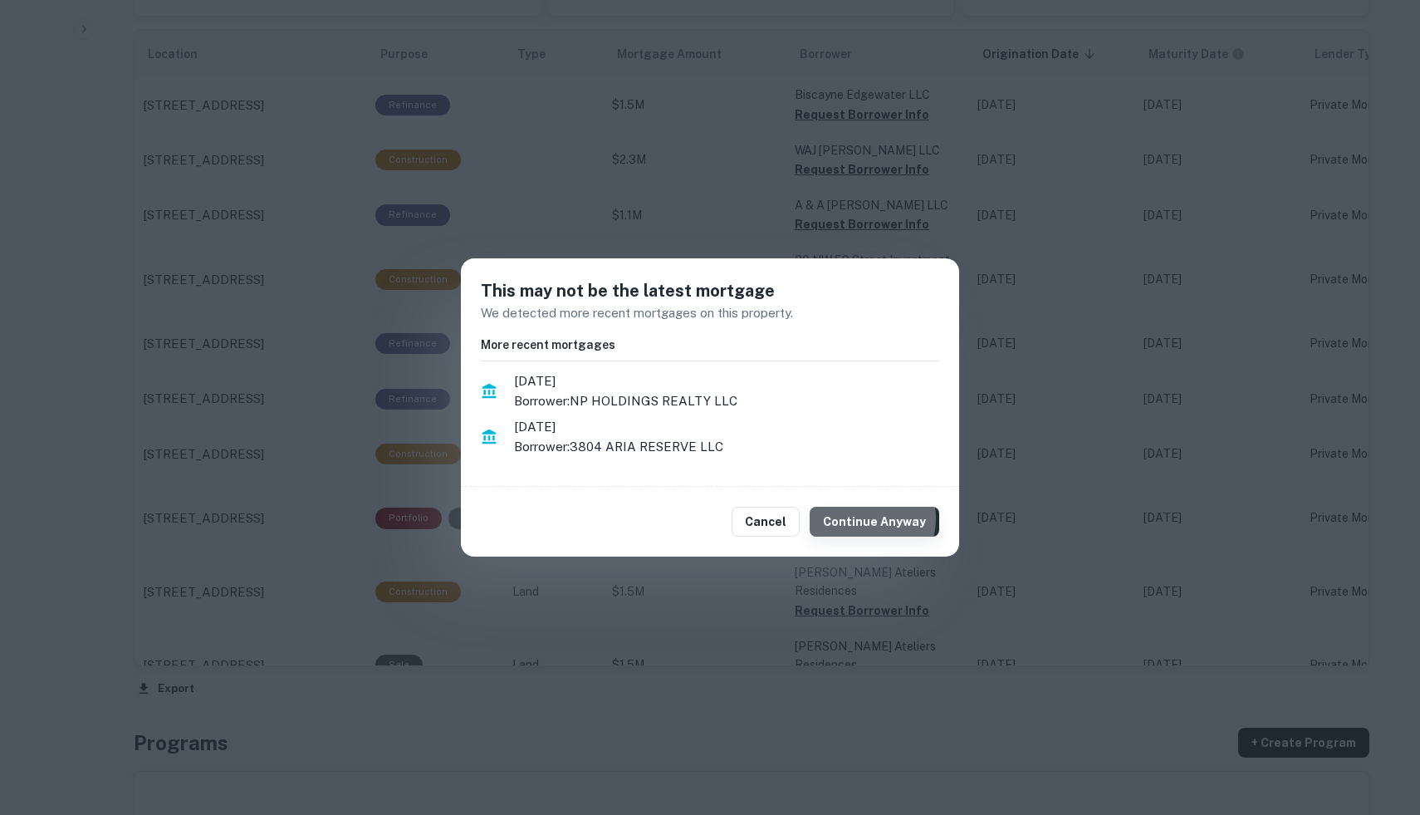
click at [867, 517] on button "Continue Anyway" at bounding box center [875, 522] width 130 height 30
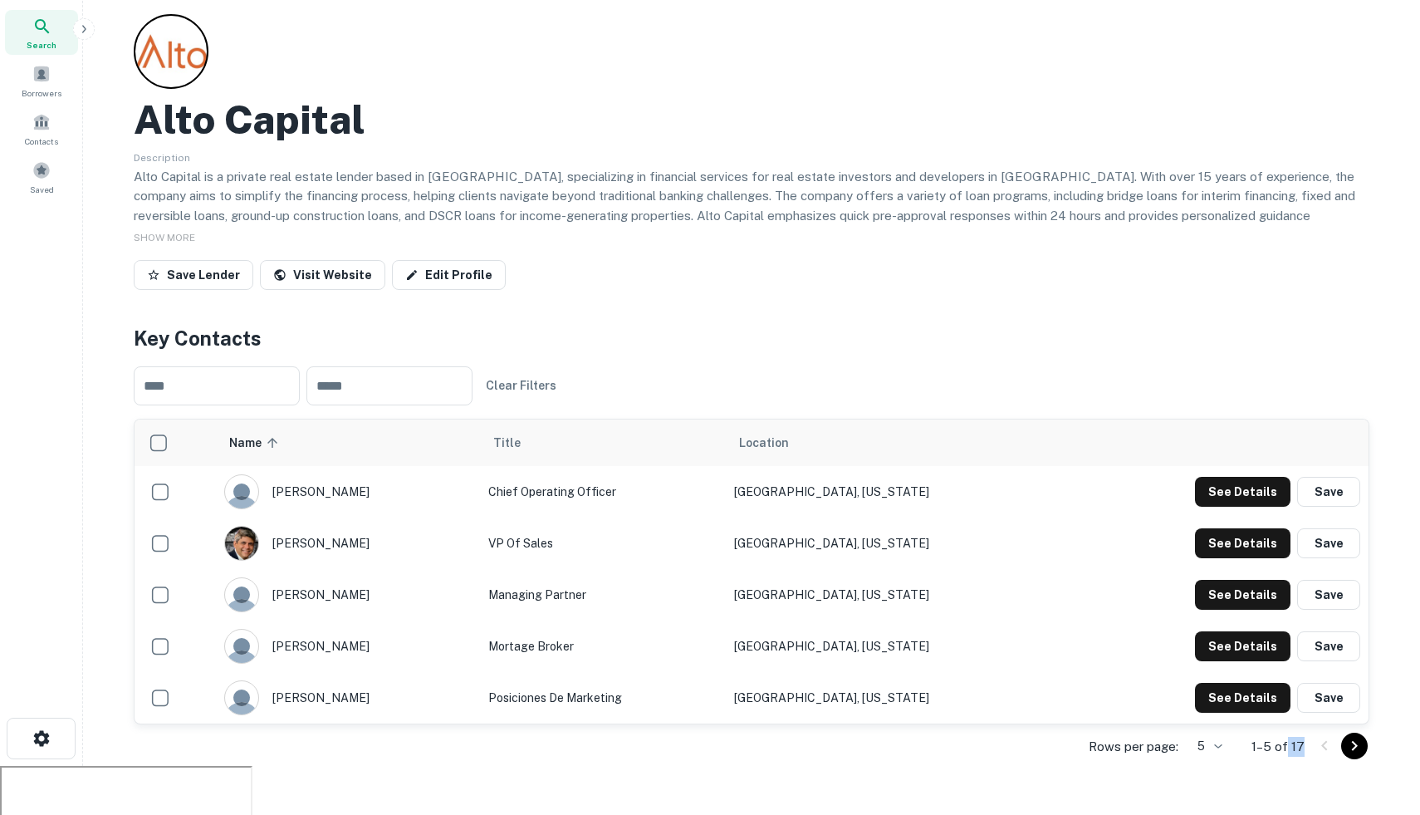
scroll to position [0, 0]
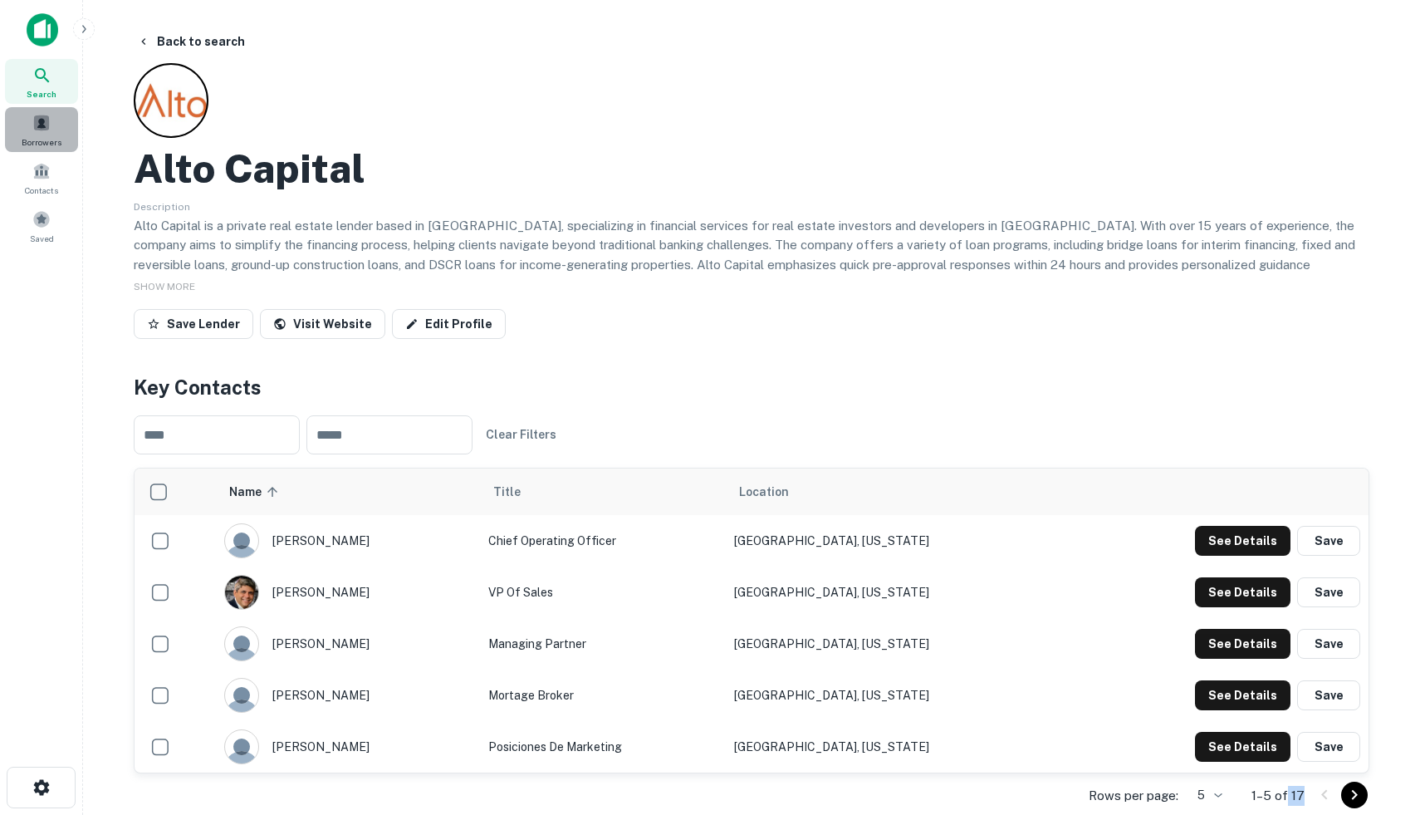
click at [48, 125] on span at bounding box center [41, 123] width 18 height 18
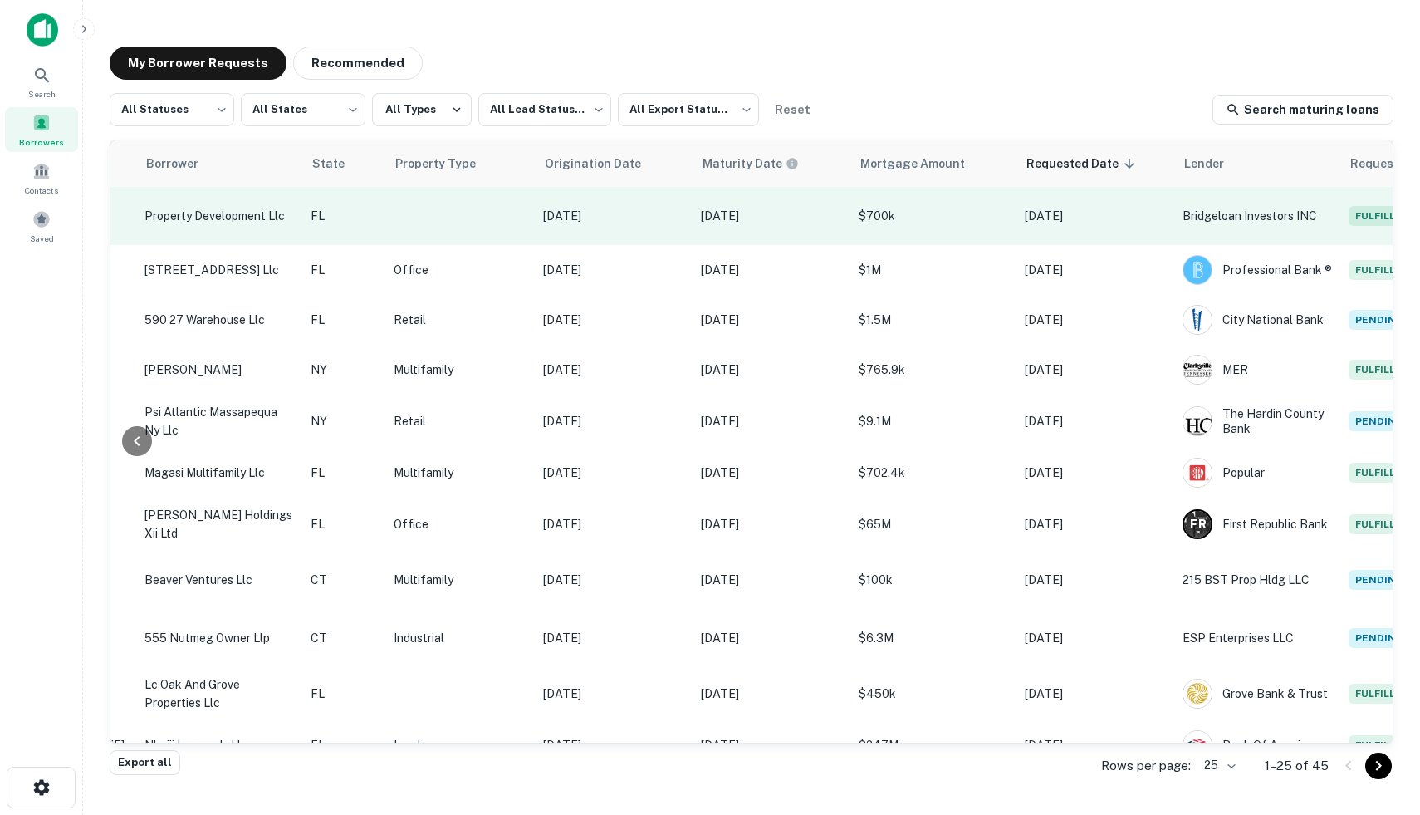
scroll to position [0, 502]
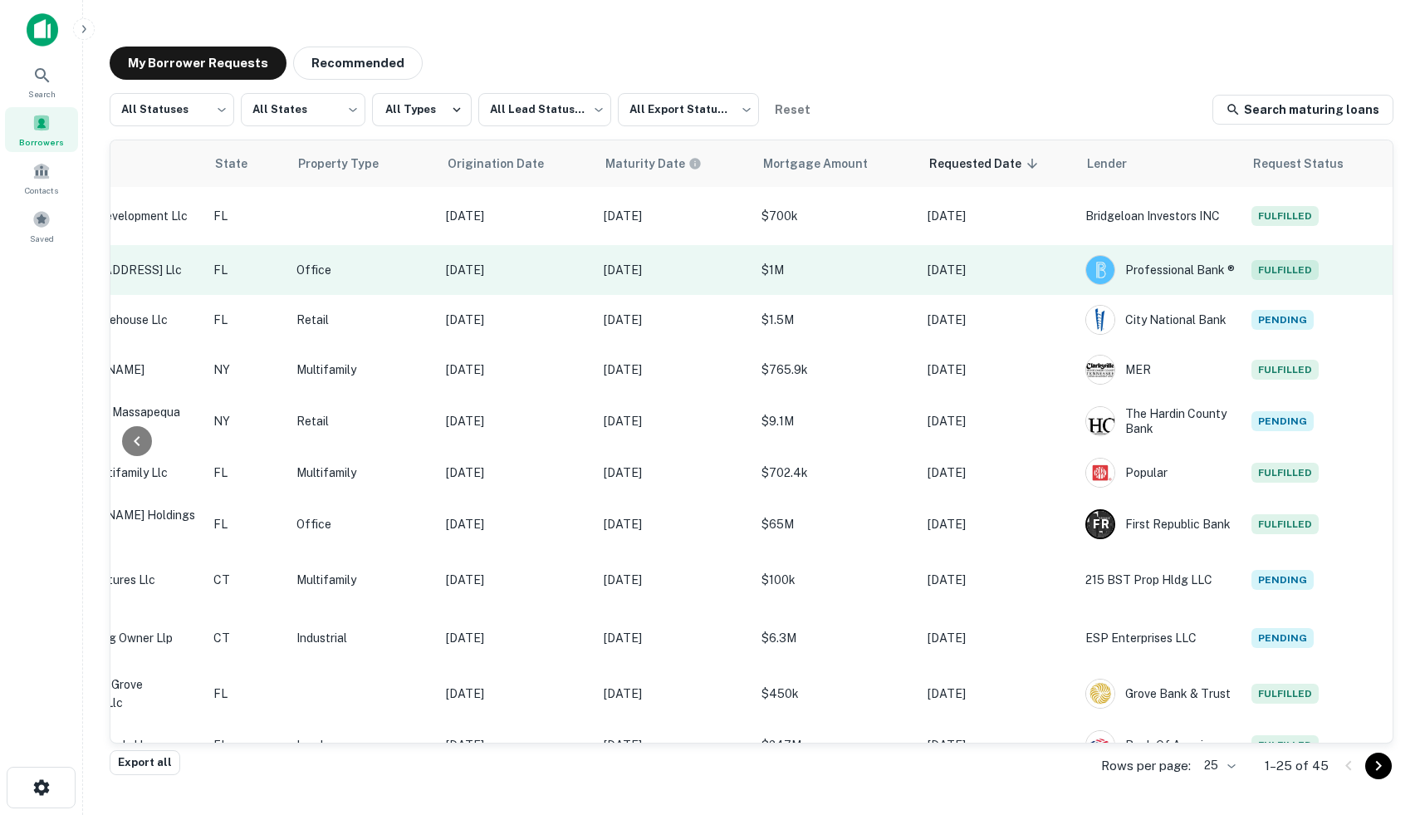
click at [526, 267] on p "Sep 17, 2020" at bounding box center [516, 270] width 141 height 18
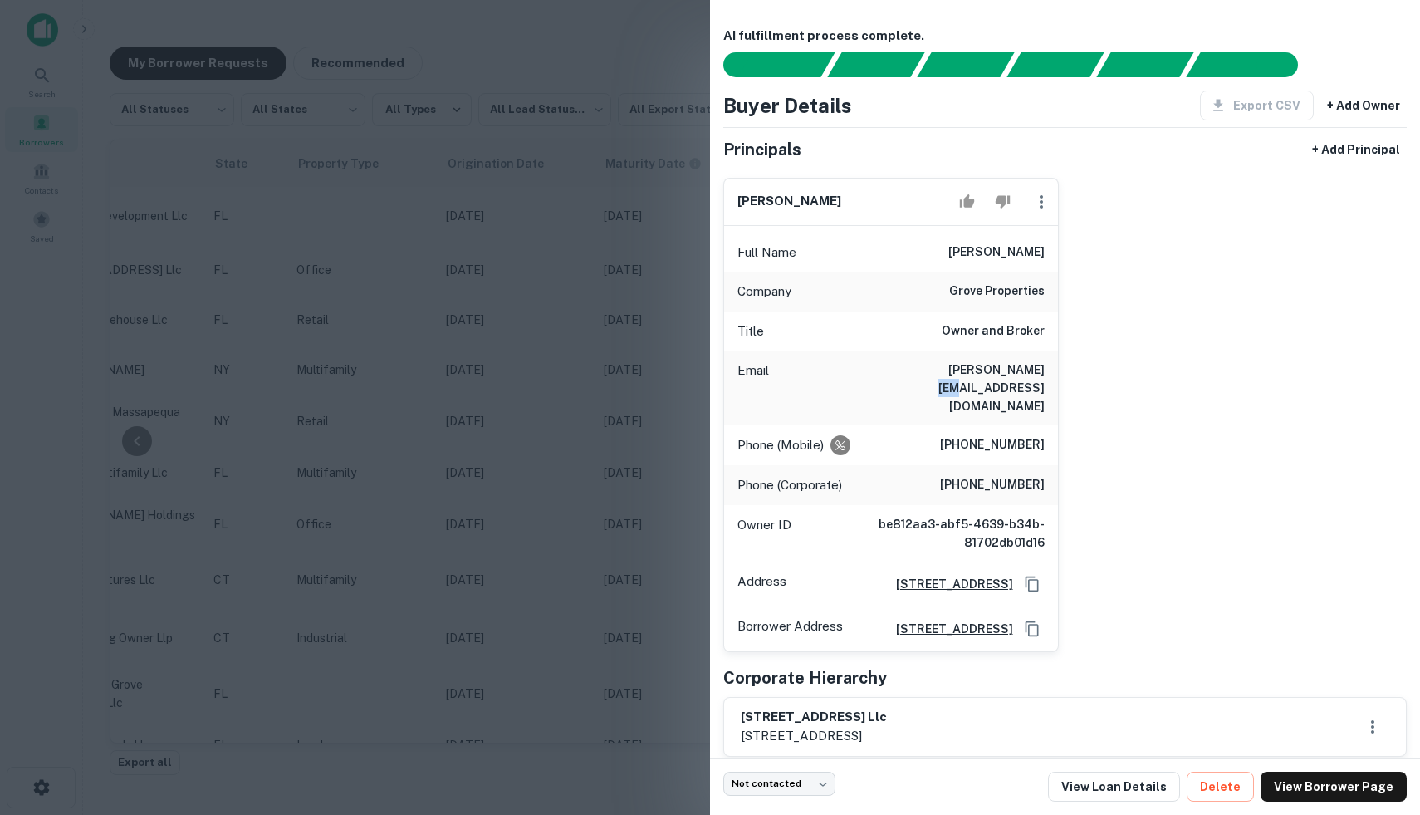
click at [981, 365] on h6 "marcelo@groveproperties.com" at bounding box center [944, 387] width 199 height 55
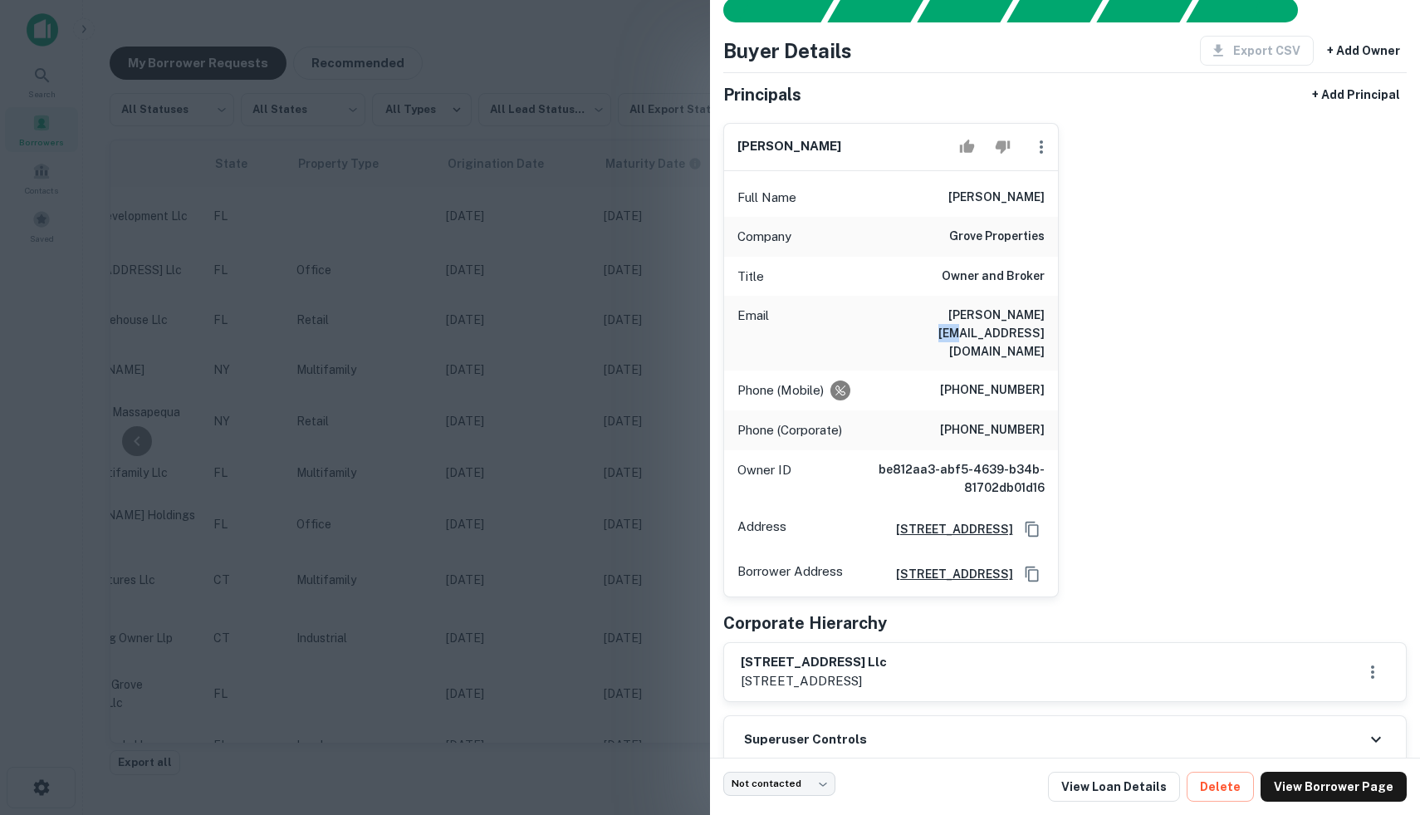
scroll to position [66, 0]
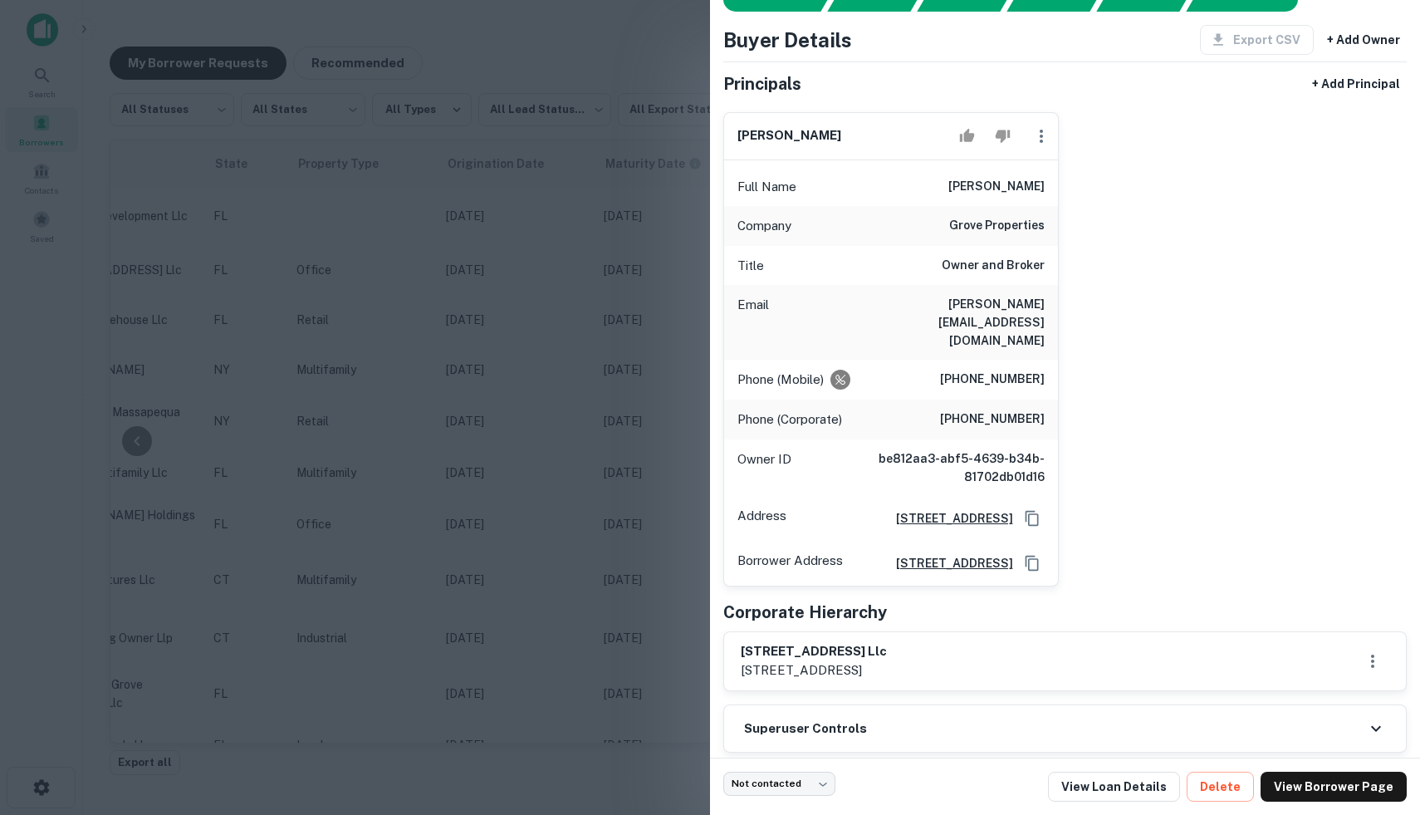
click at [669, 241] on div at bounding box center [710, 407] width 1420 height 815
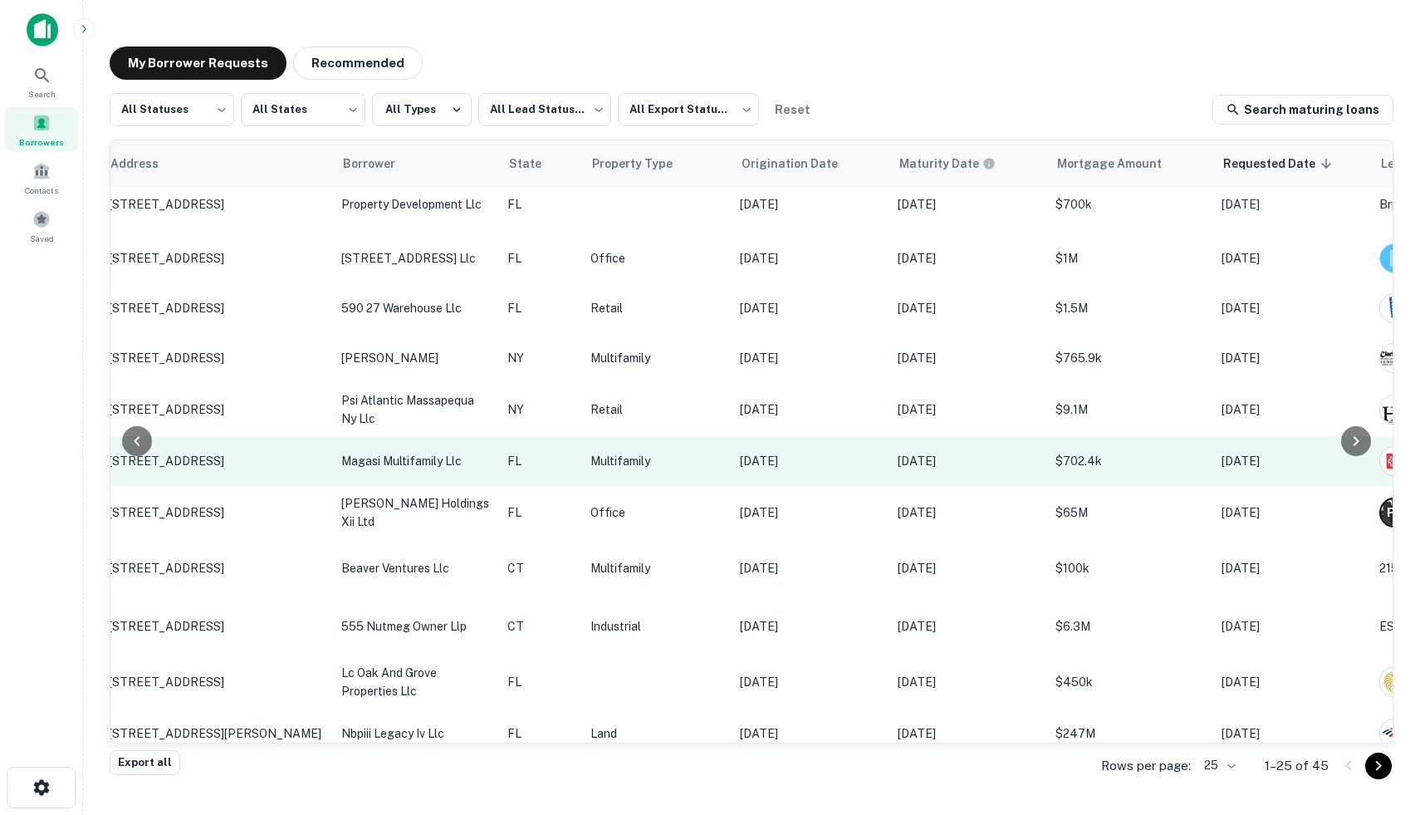
scroll to position [0, 208]
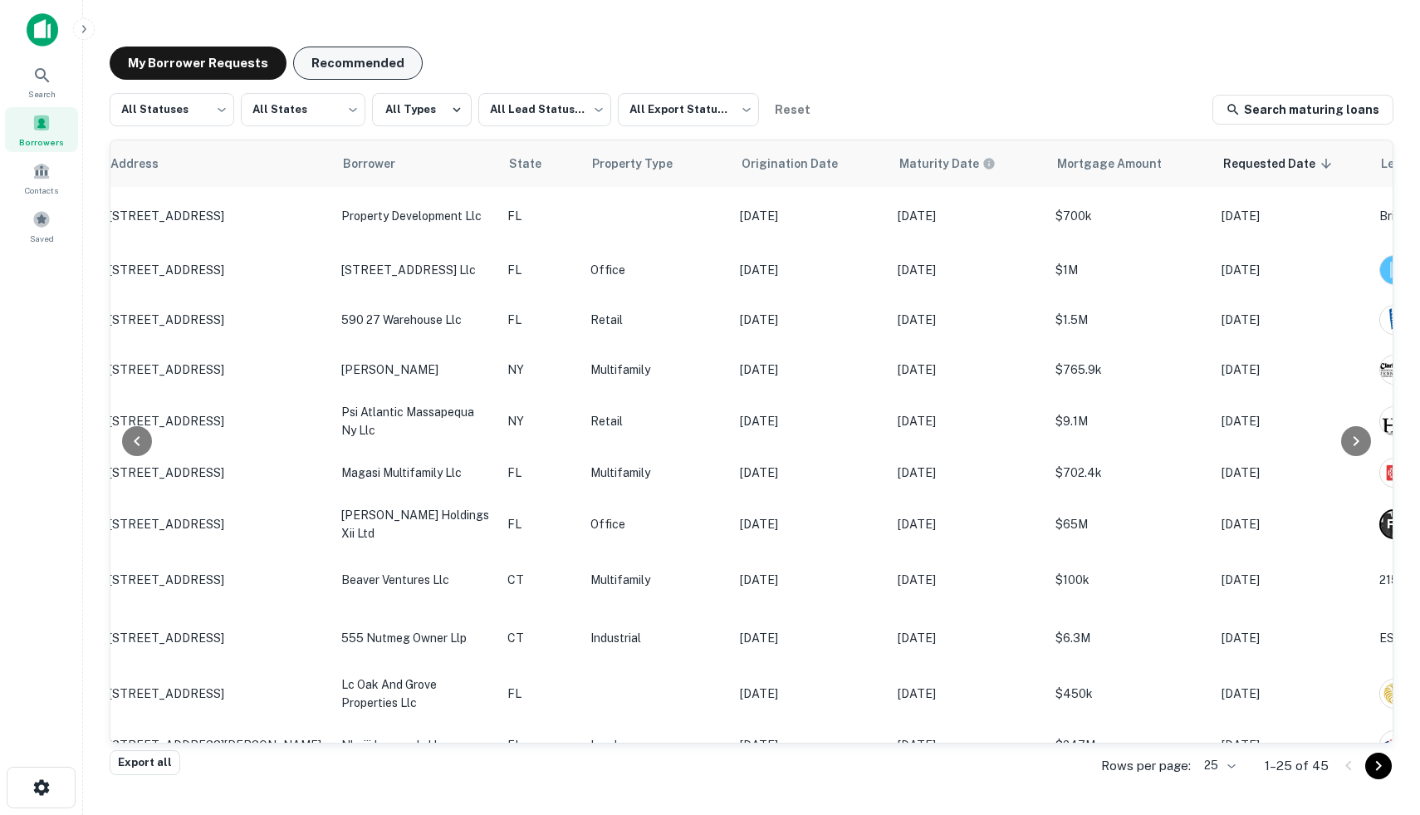
click at [390, 66] on button "Recommended" at bounding box center [358, 63] width 130 height 33
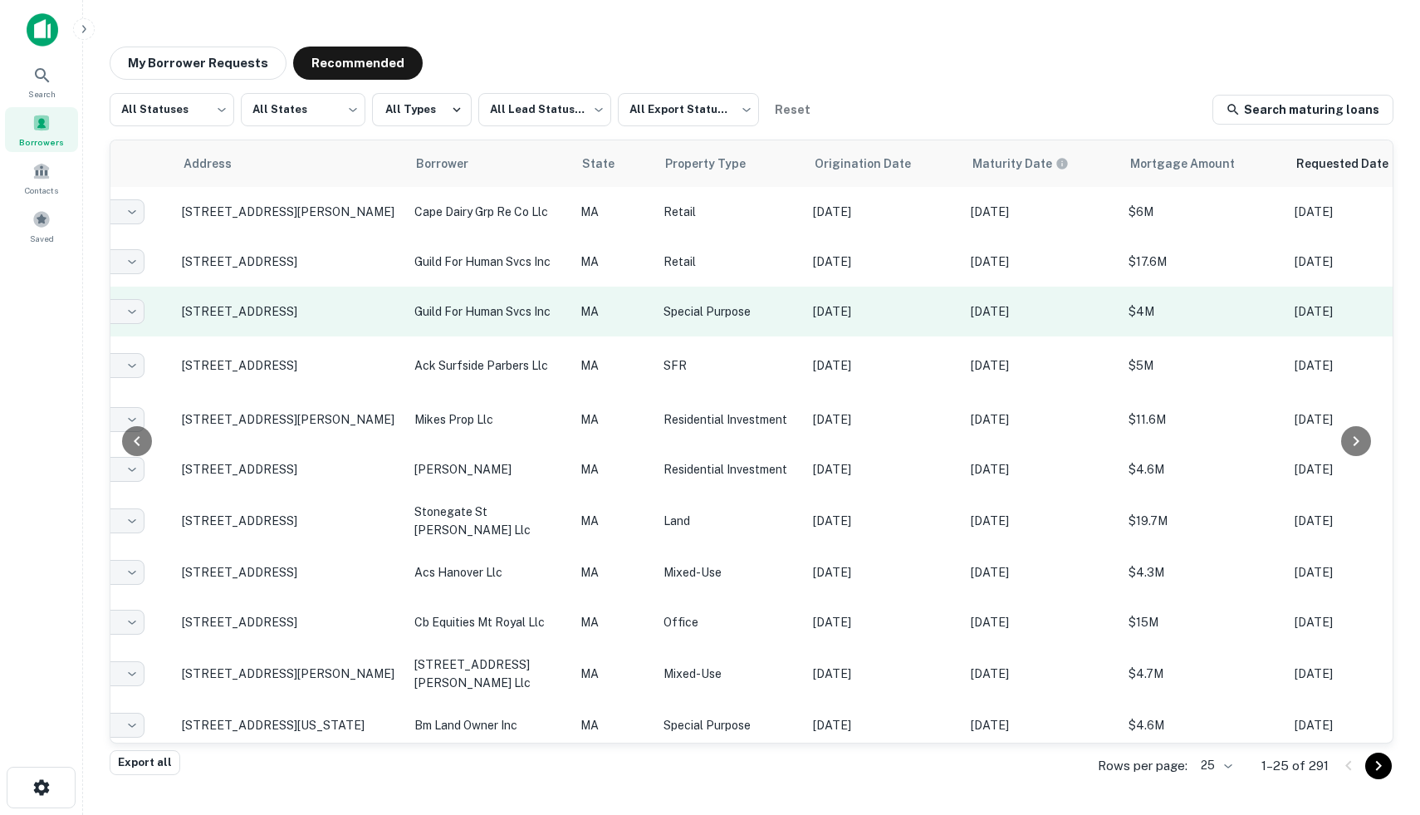
scroll to position [0, 163]
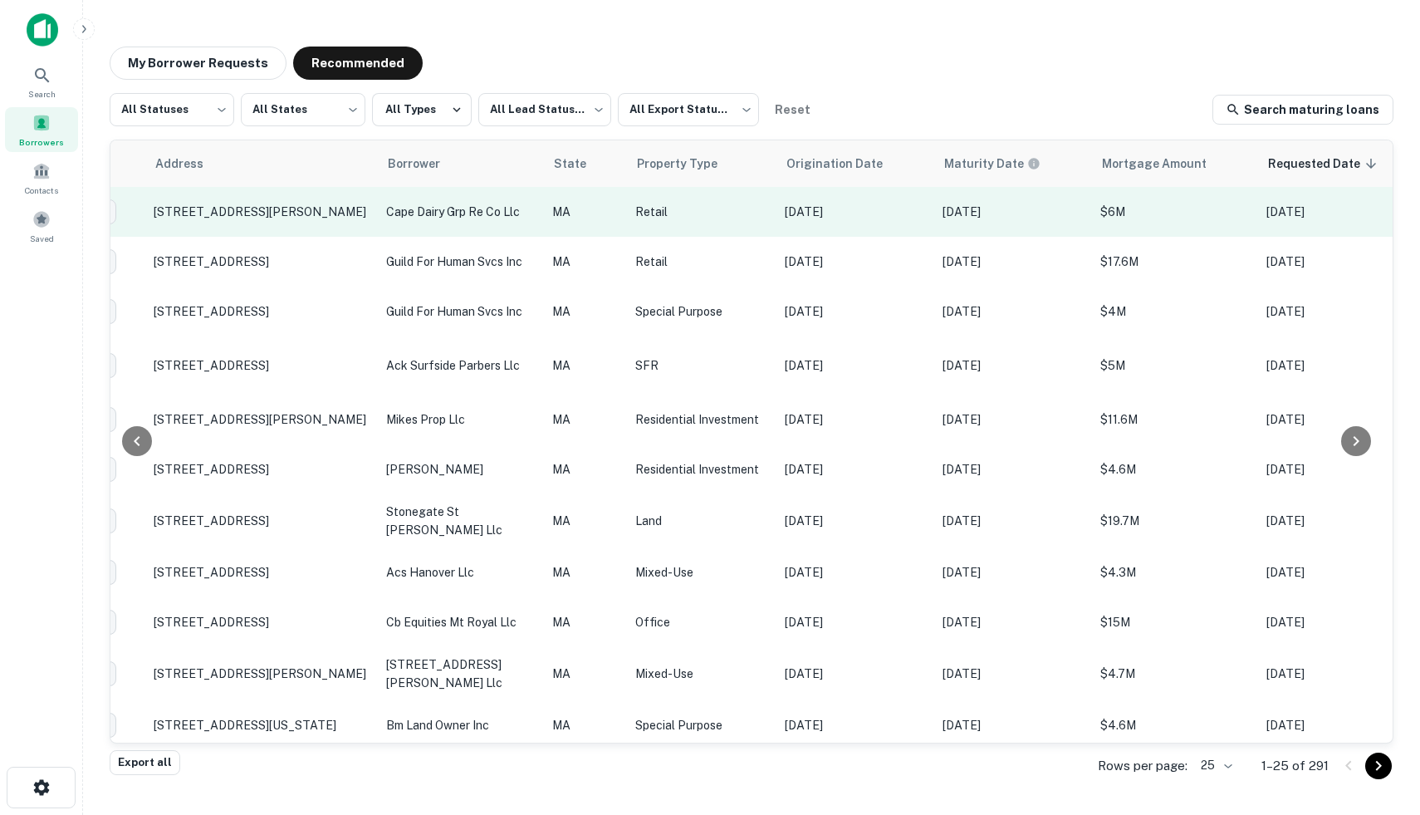
click at [528, 216] on p "cape dairy grp re co llc" at bounding box center [460, 212] width 149 height 18
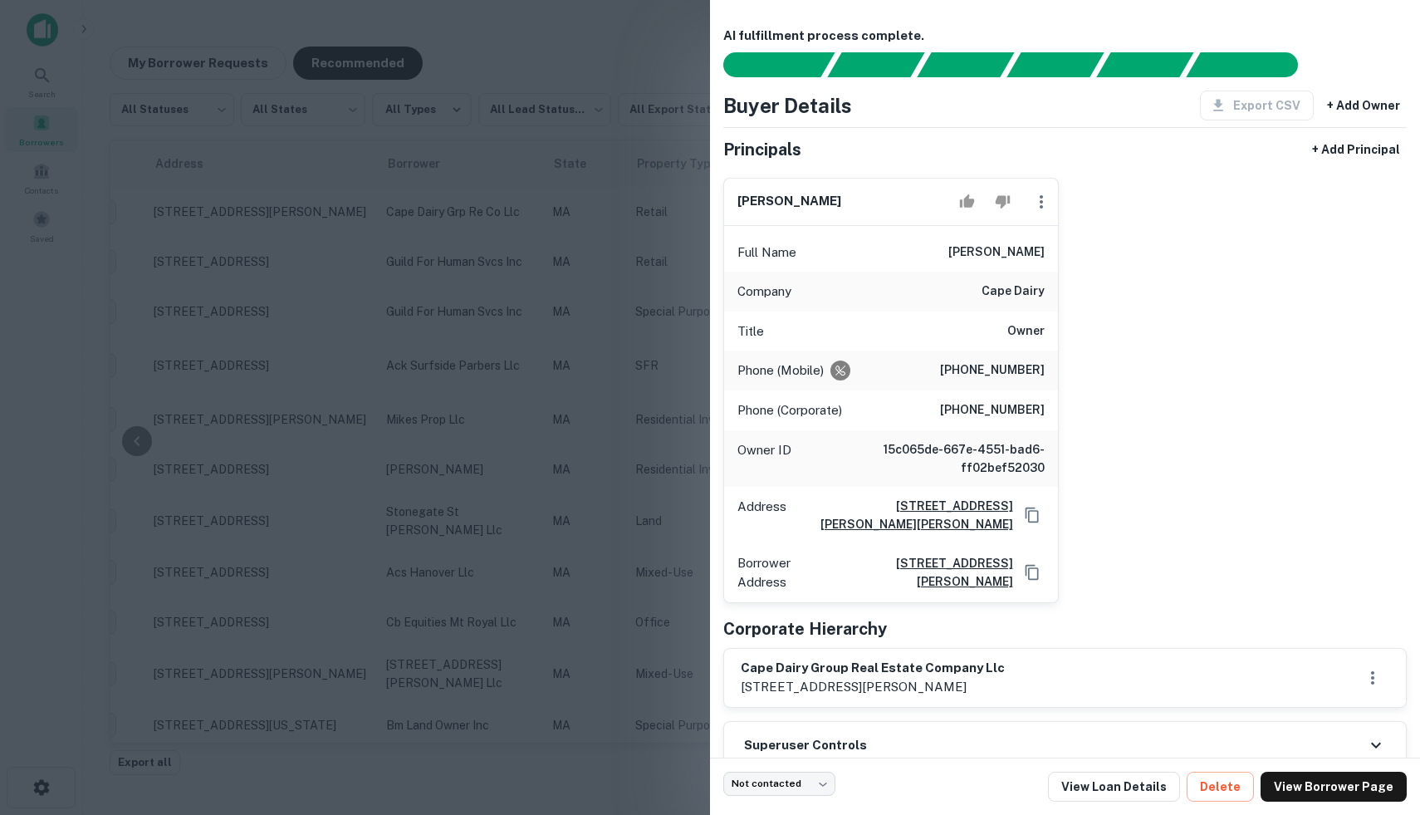
click at [624, 52] on div at bounding box center [710, 407] width 1420 height 815
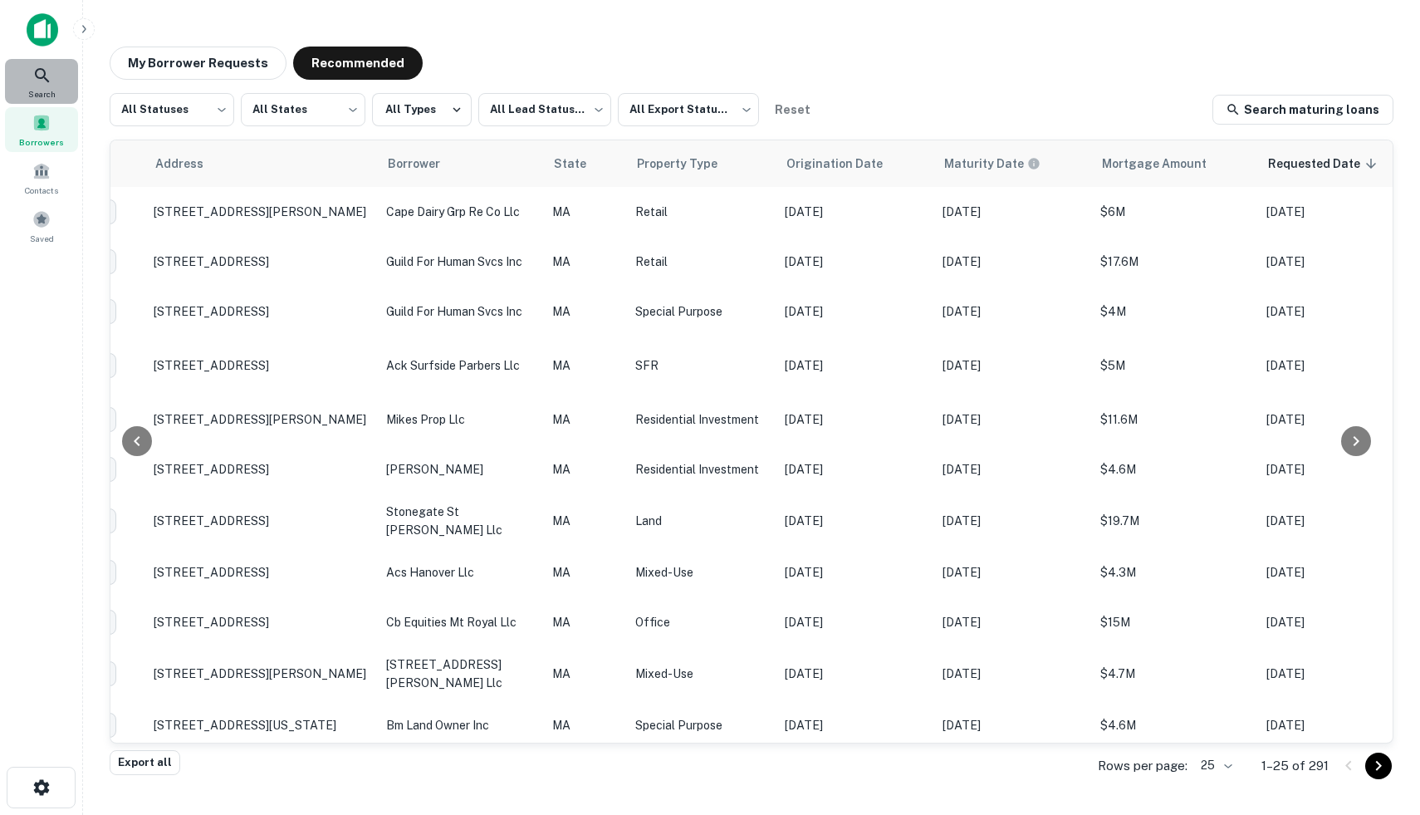
click at [55, 81] on div "Search" at bounding box center [41, 81] width 73 height 45
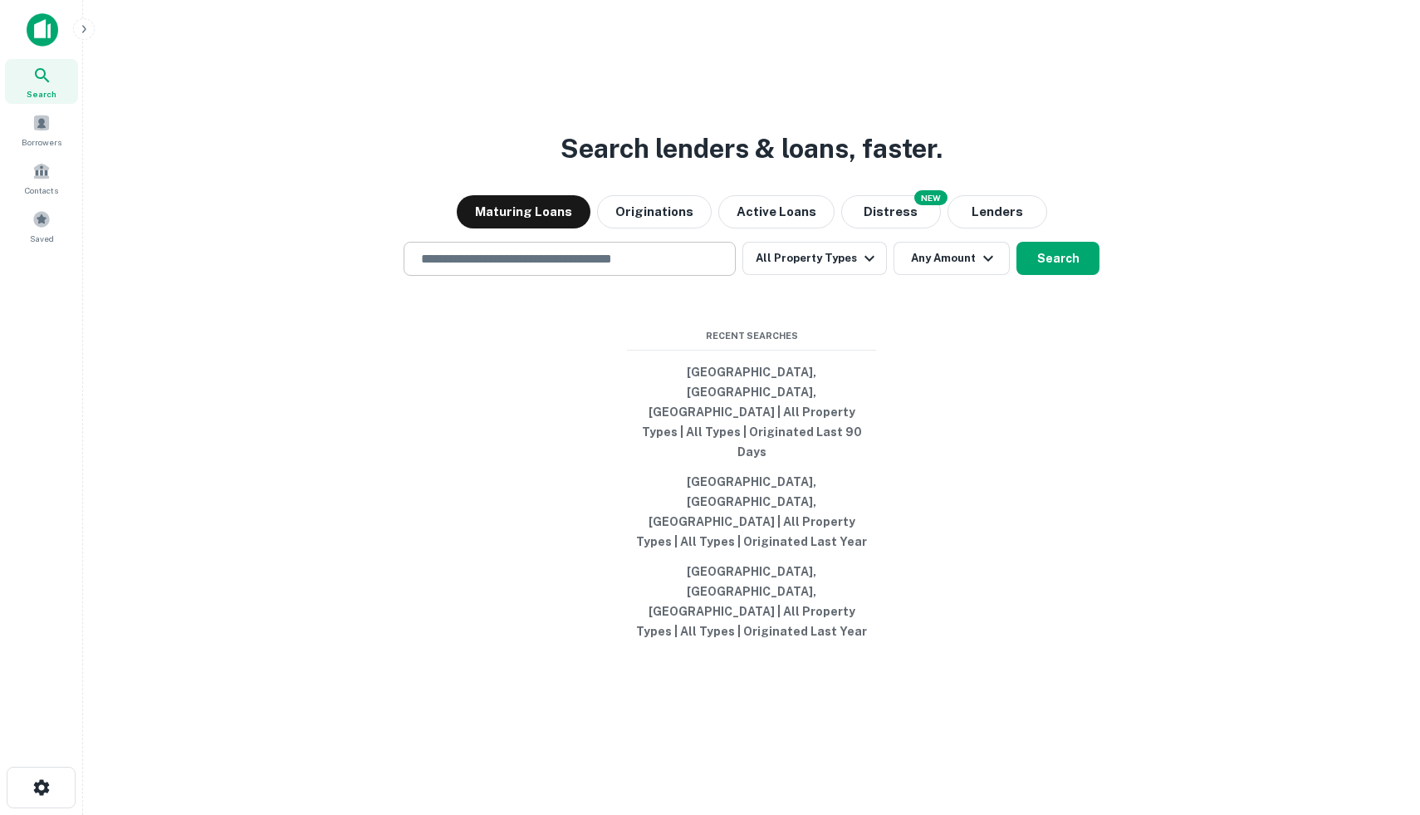
click at [527, 268] on input "text" at bounding box center [569, 258] width 317 height 19
type input "**********"
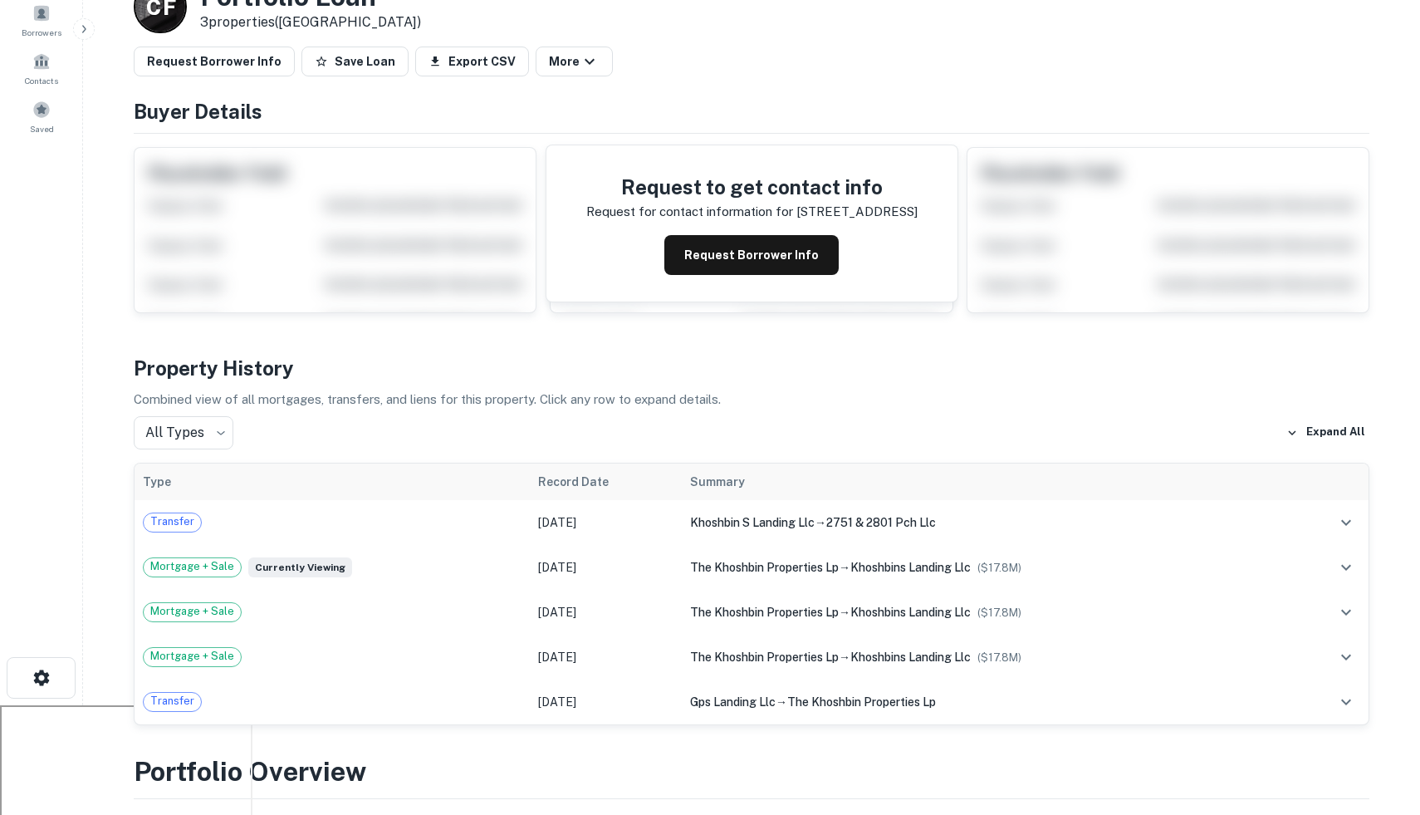
scroll to position [126, 0]
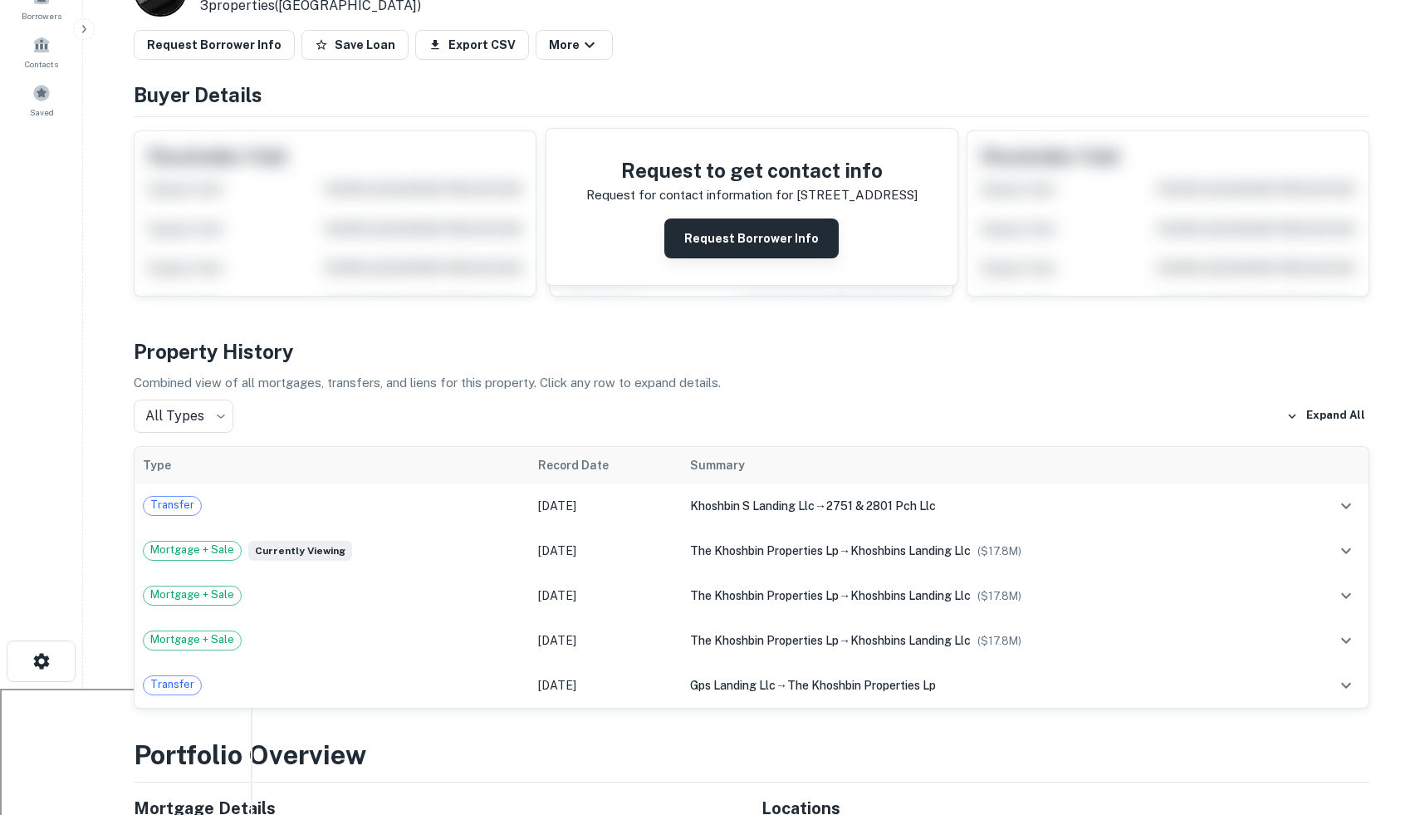
click at [708, 243] on button "Request Borrower Info" at bounding box center [751, 238] width 174 height 40
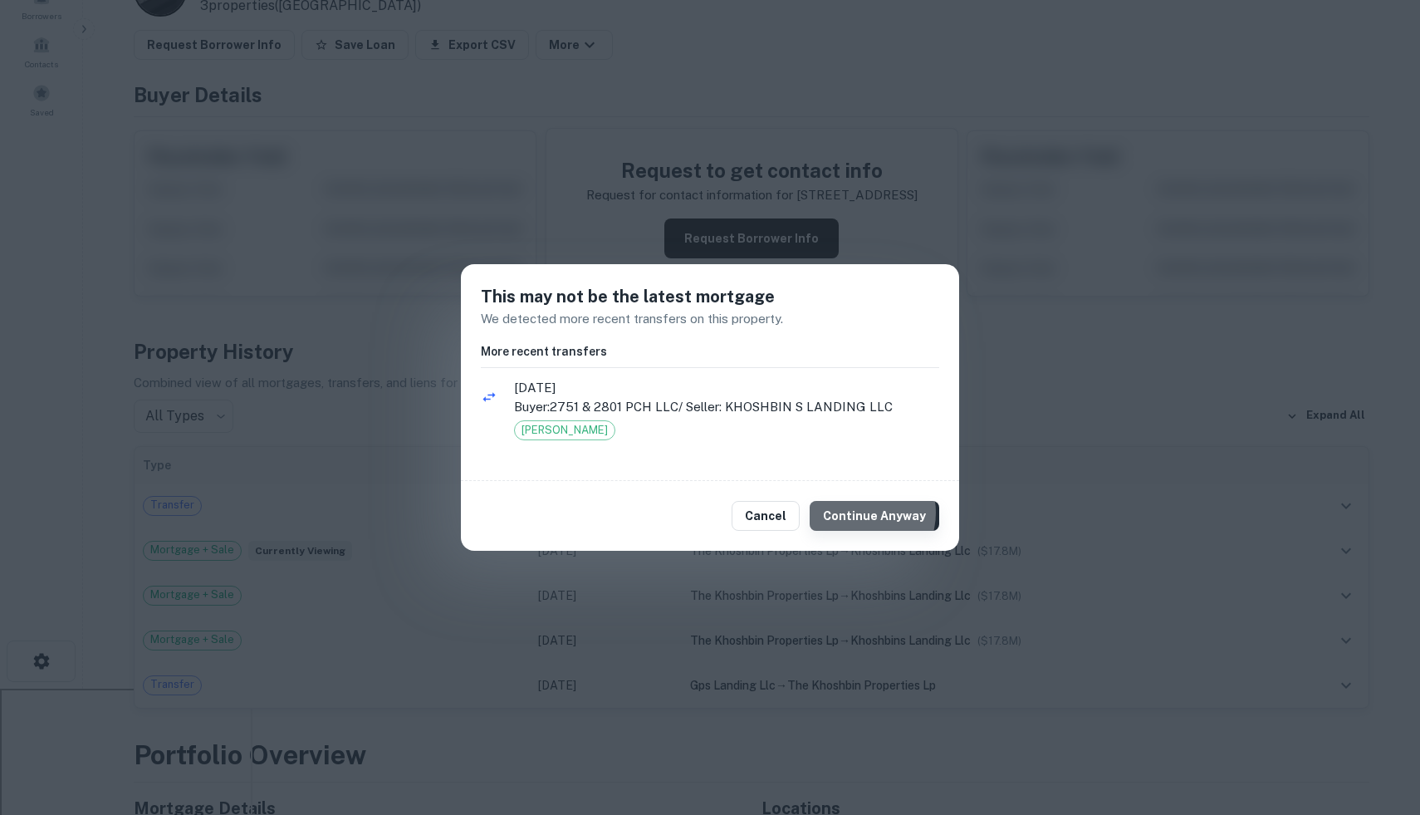
click at [866, 512] on button "Continue Anyway" at bounding box center [875, 516] width 130 height 30
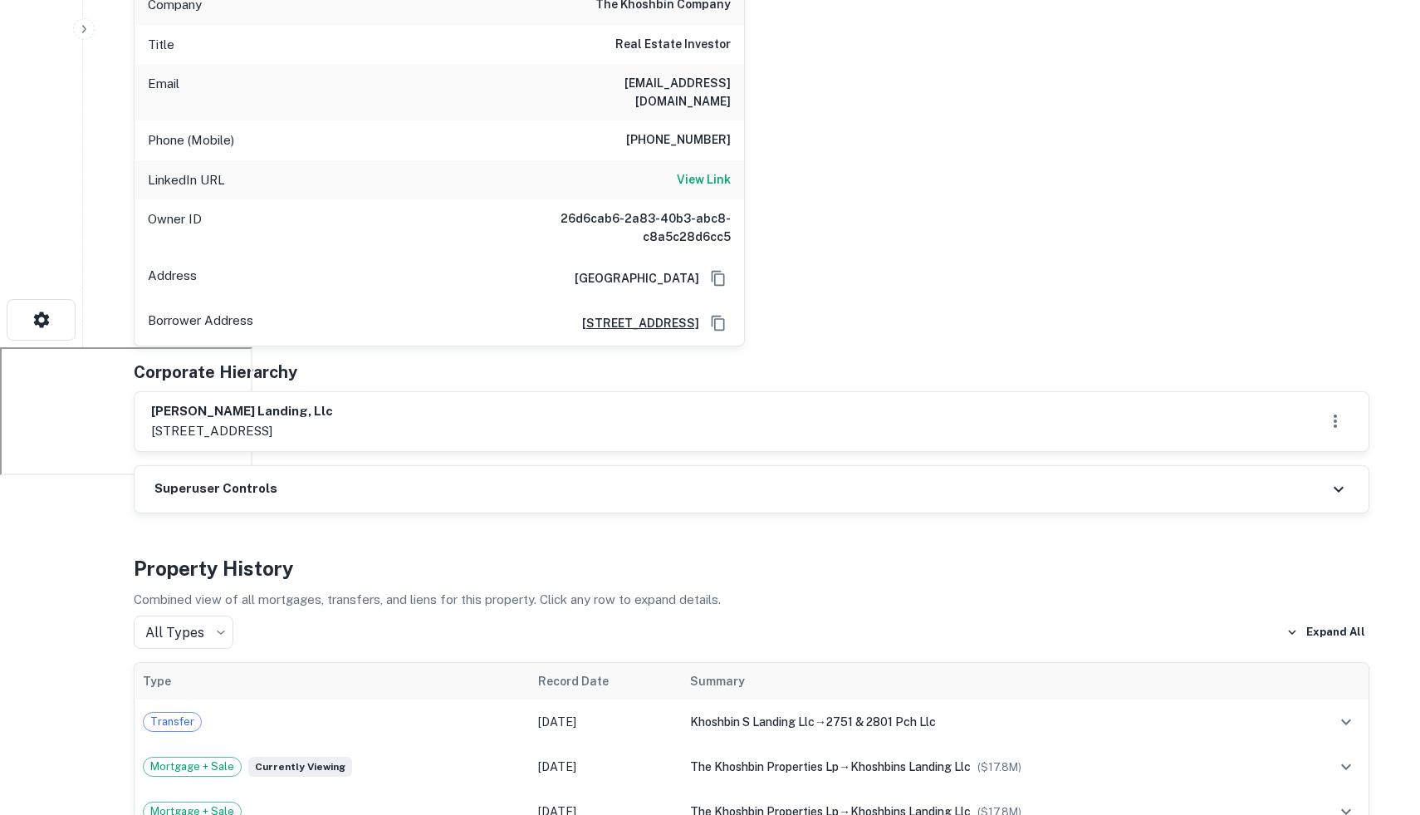
scroll to position [0, 0]
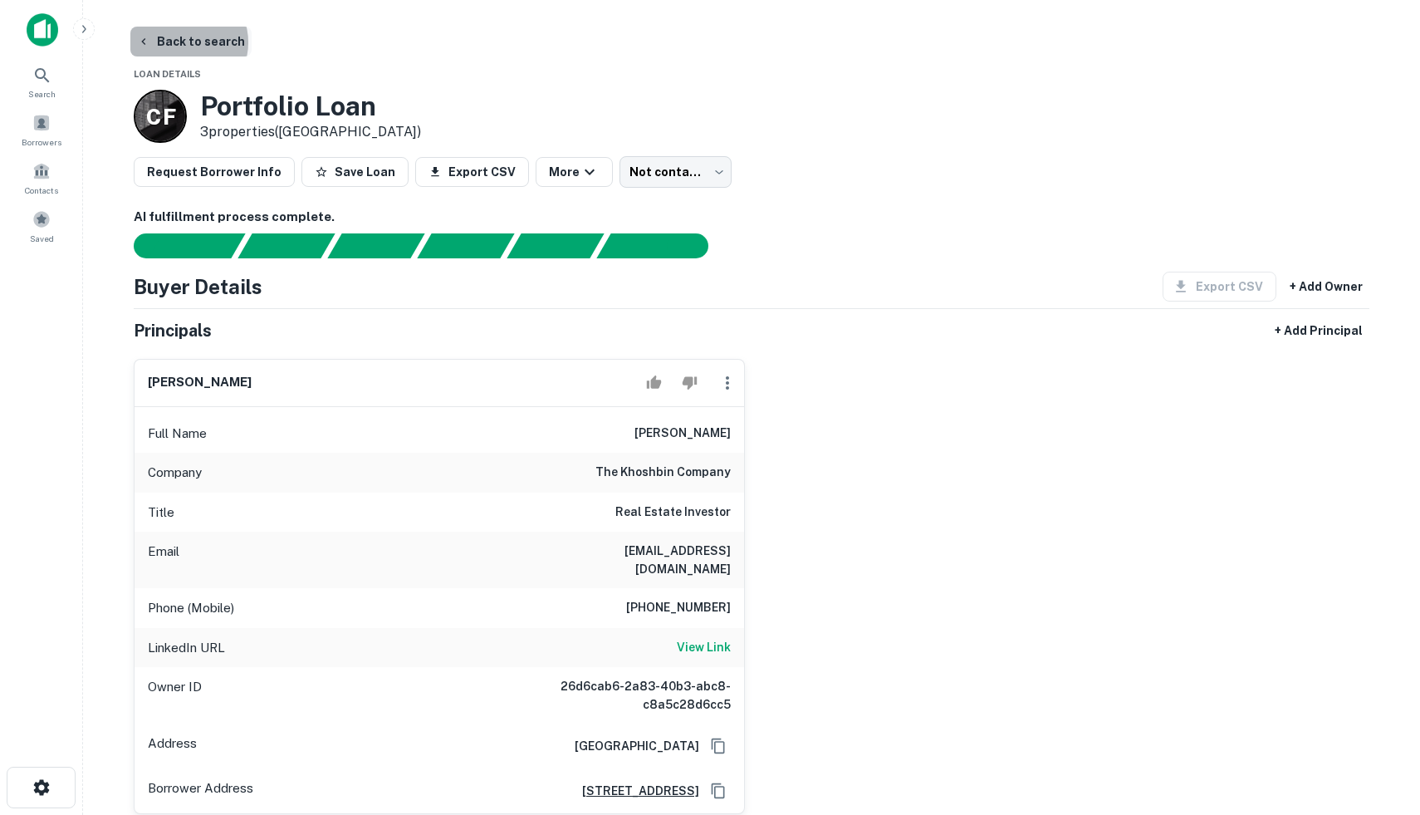
click at [184, 42] on button "Back to search" at bounding box center [190, 42] width 121 height 30
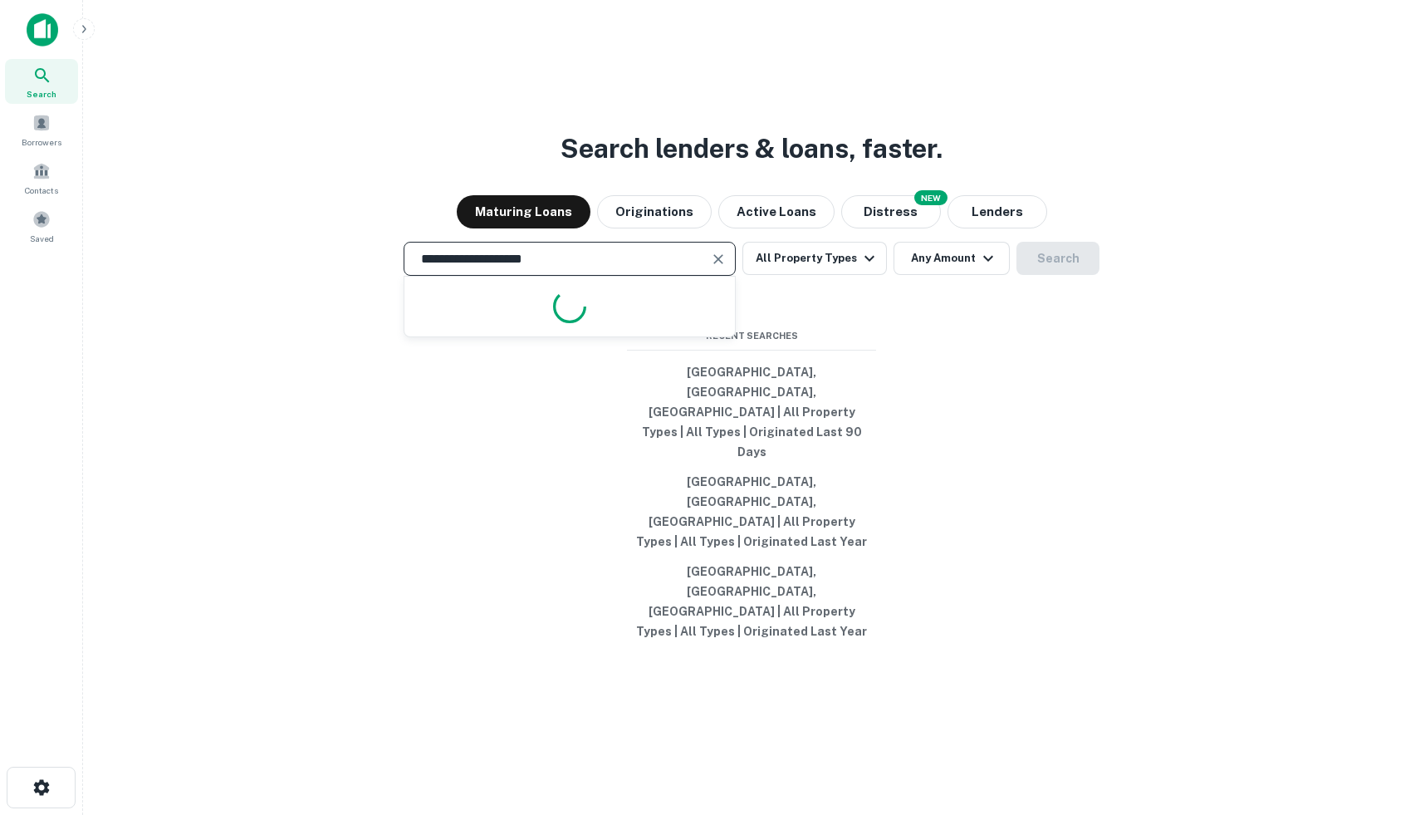
click at [557, 268] on input "**********" at bounding box center [557, 258] width 292 height 19
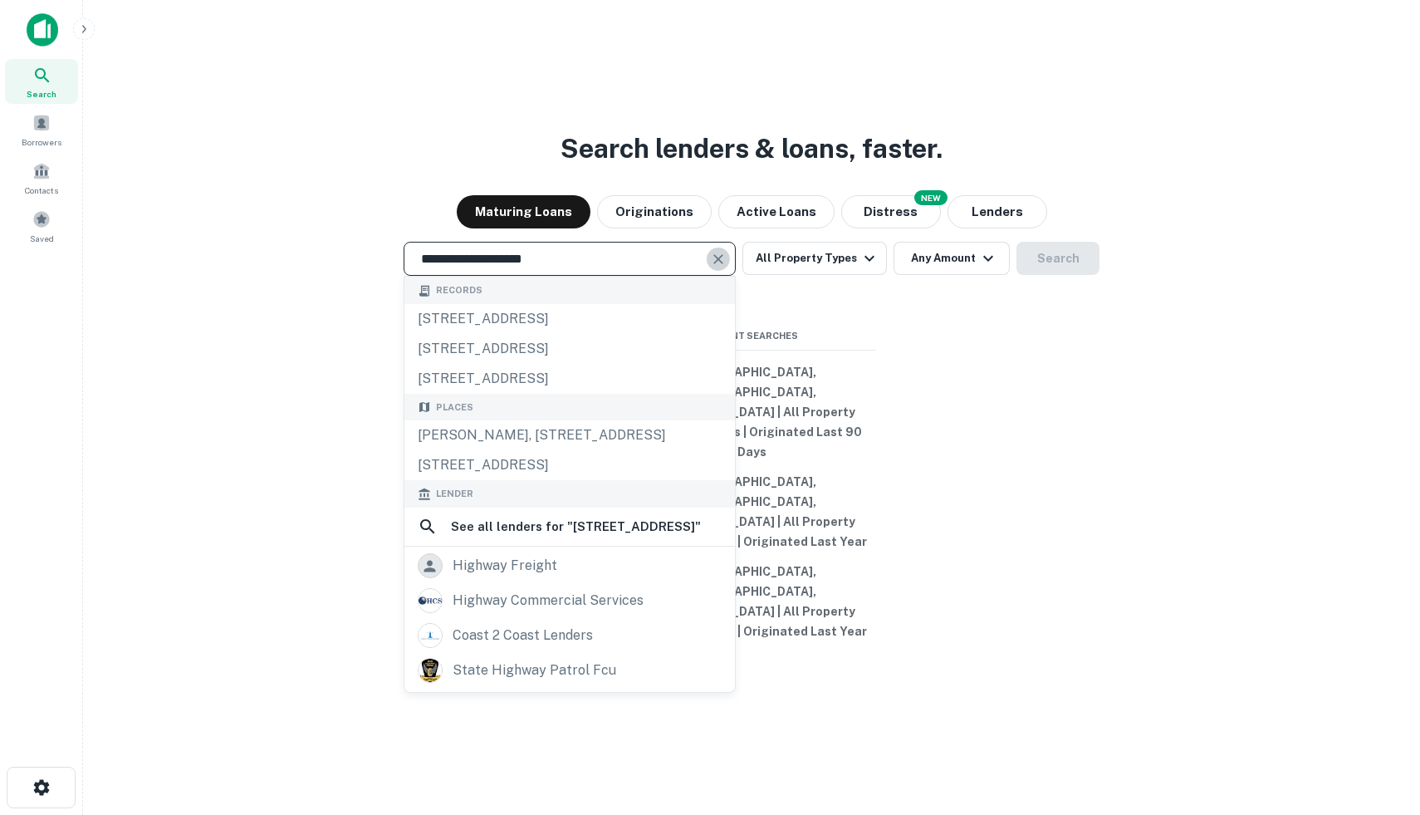
click at [718, 264] on icon "Clear" at bounding box center [718, 259] width 10 height 10
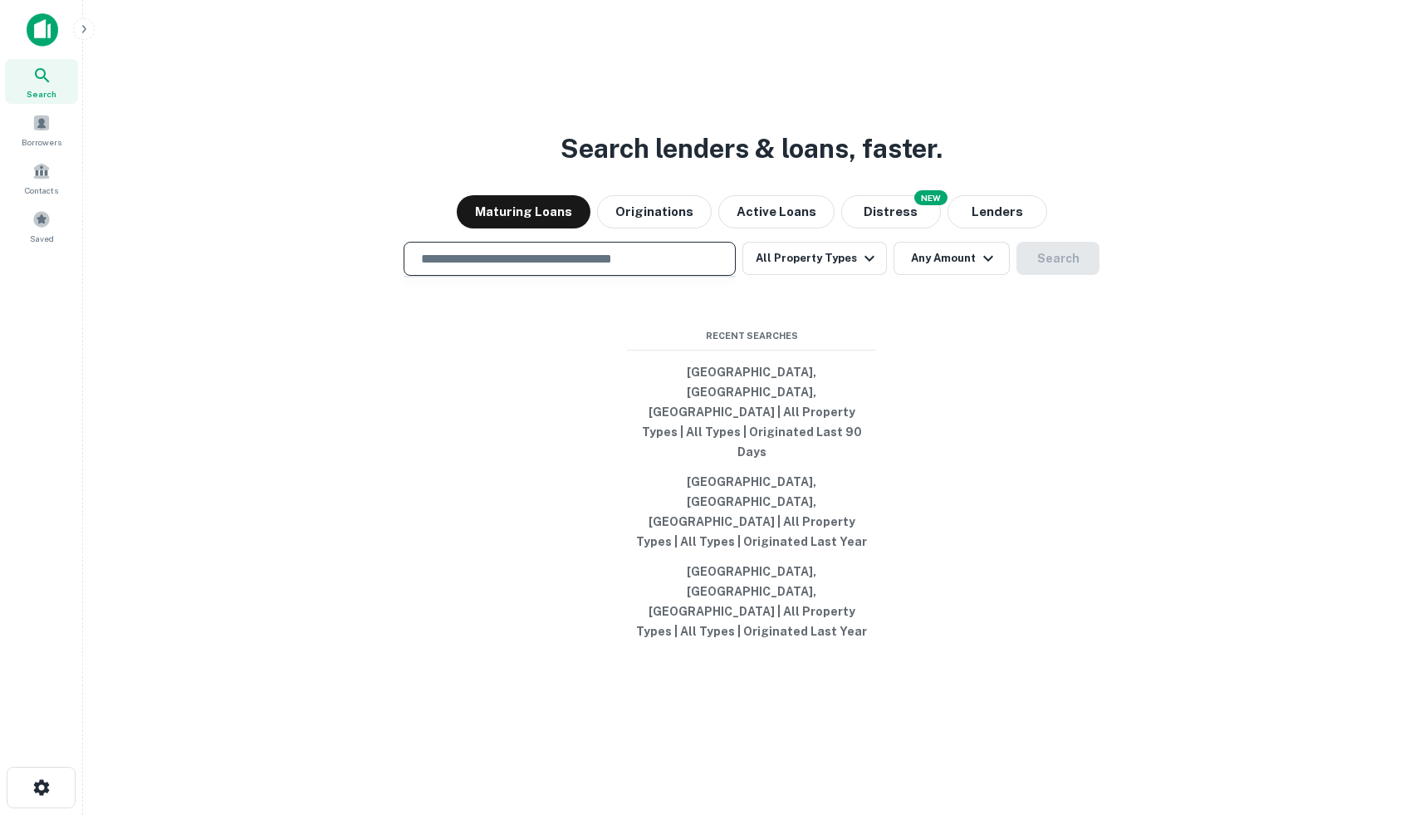
click at [628, 268] on input "text" at bounding box center [569, 258] width 317 height 19
click at [673, 268] on input "text" at bounding box center [569, 258] width 317 height 19
click at [82, 28] on icon "button" at bounding box center [83, 28] width 13 height 13
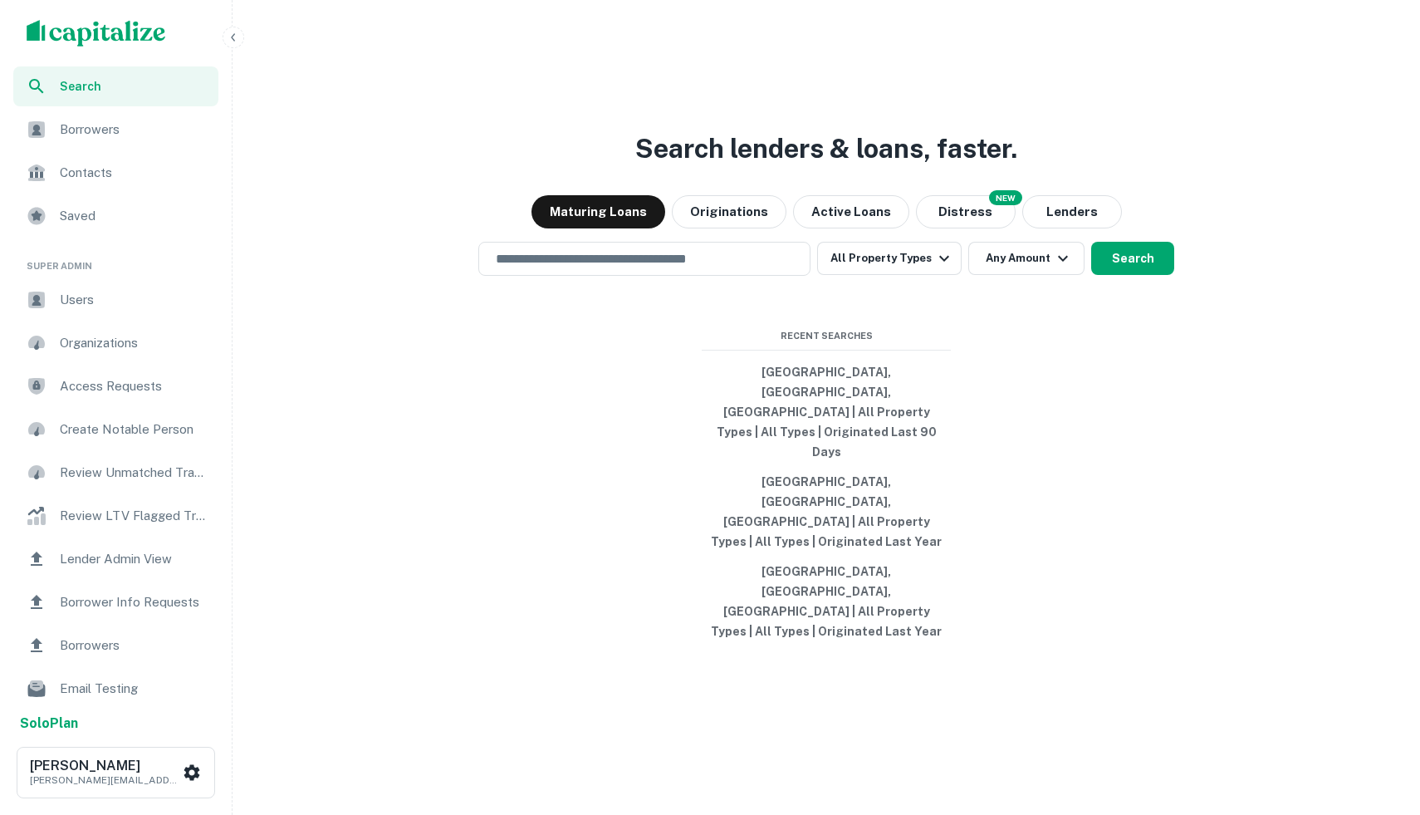
click at [109, 35] on img "scrollable content" at bounding box center [97, 33] width 140 height 27
